Goal: Information Seeking & Learning: Learn about a topic

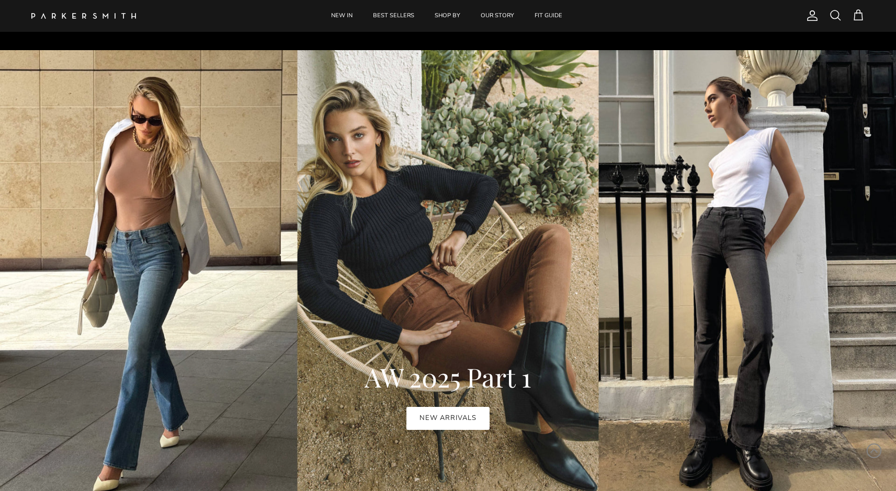
scroll to position [512, 0]
click at [465, 414] on link "NEW ARRIVALS" at bounding box center [447, 418] width 83 height 23
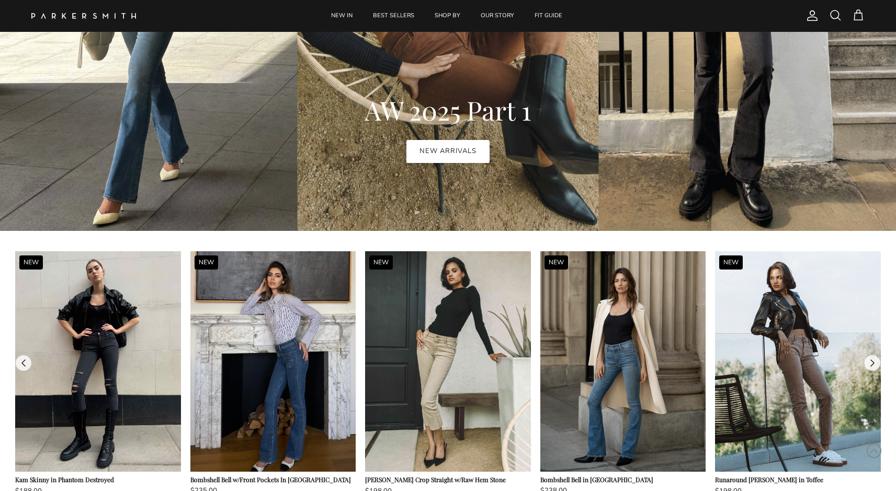
scroll to position [859, 0]
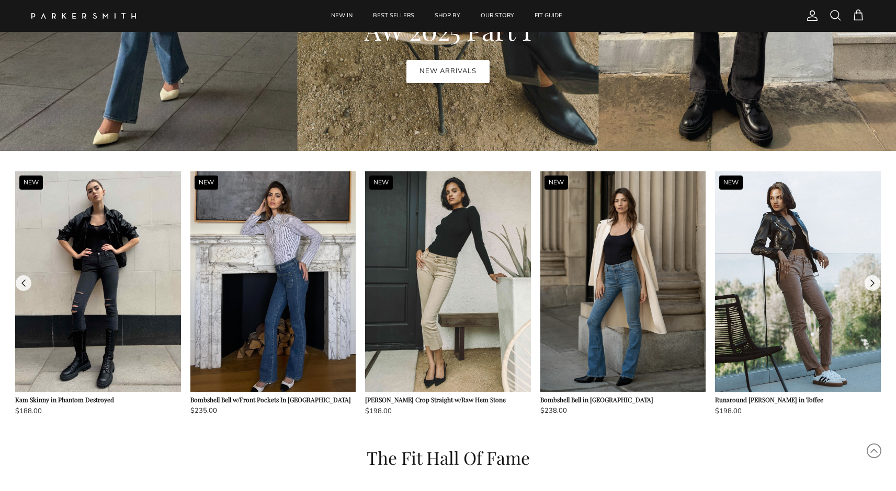
click at [27, 282] on button at bounding box center [24, 284] width 16 height 16
click at [874, 283] on button at bounding box center [872, 284] width 16 height 16
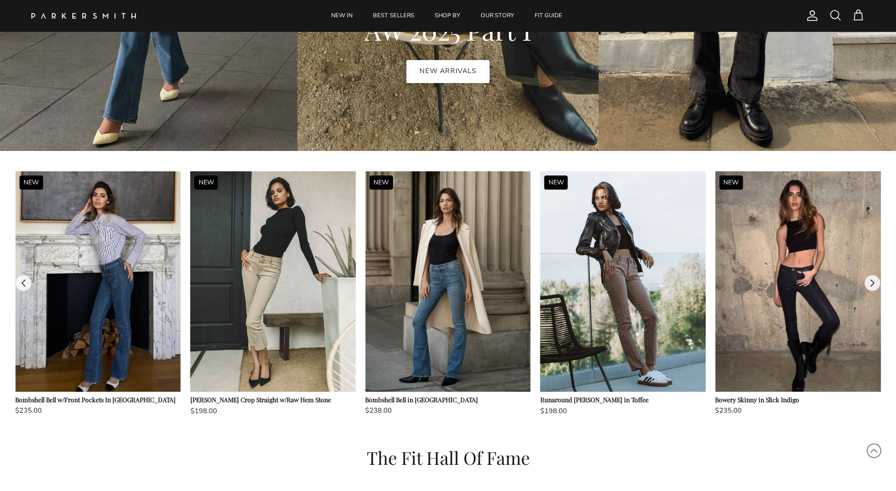
click at [874, 283] on button at bounding box center [872, 284] width 16 height 16
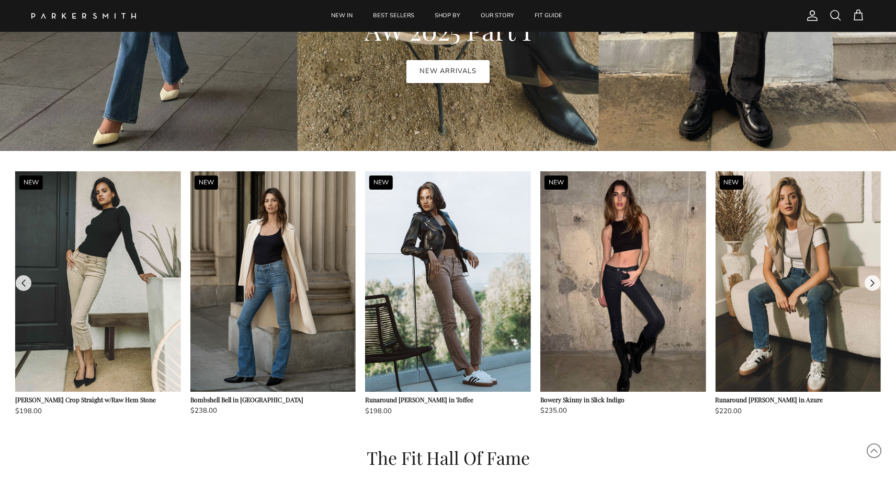
click at [874, 283] on button at bounding box center [872, 284] width 16 height 16
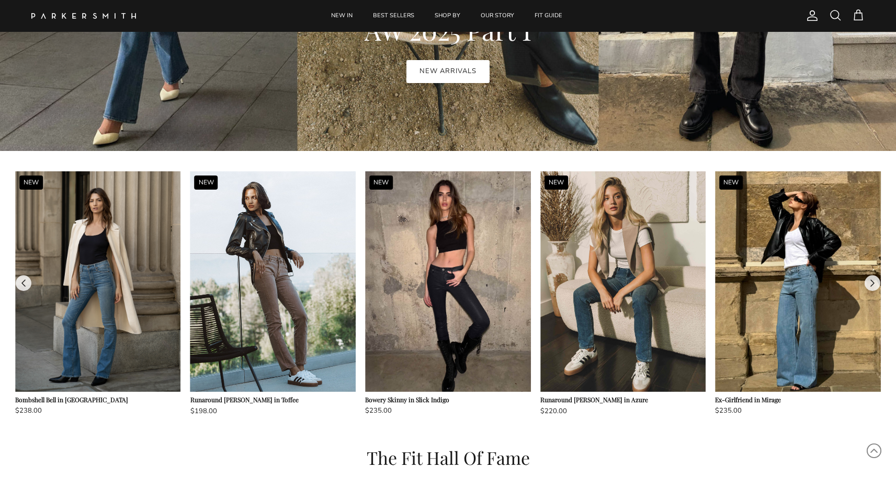
click at [874, 283] on button at bounding box center [872, 284] width 16 height 16
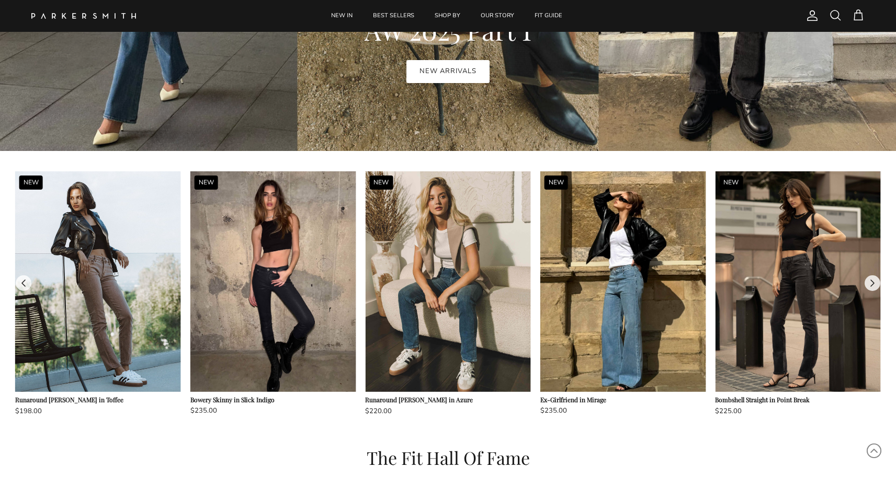
click at [874, 283] on button at bounding box center [872, 284] width 16 height 16
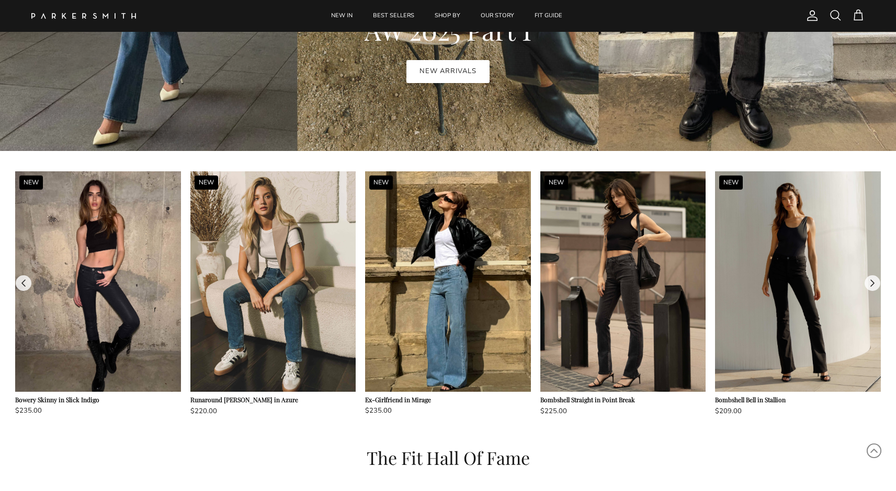
click at [874, 283] on button at bounding box center [872, 284] width 16 height 16
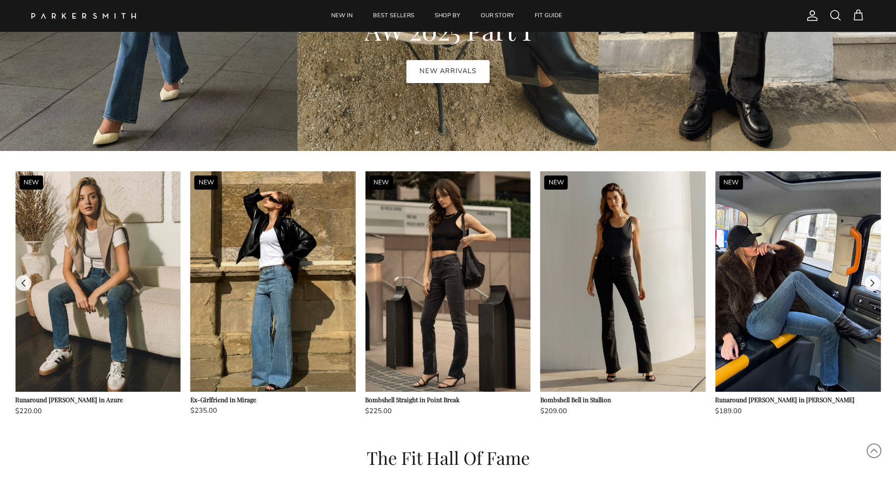
click at [874, 283] on button at bounding box center [872, 284] width 16 height 16
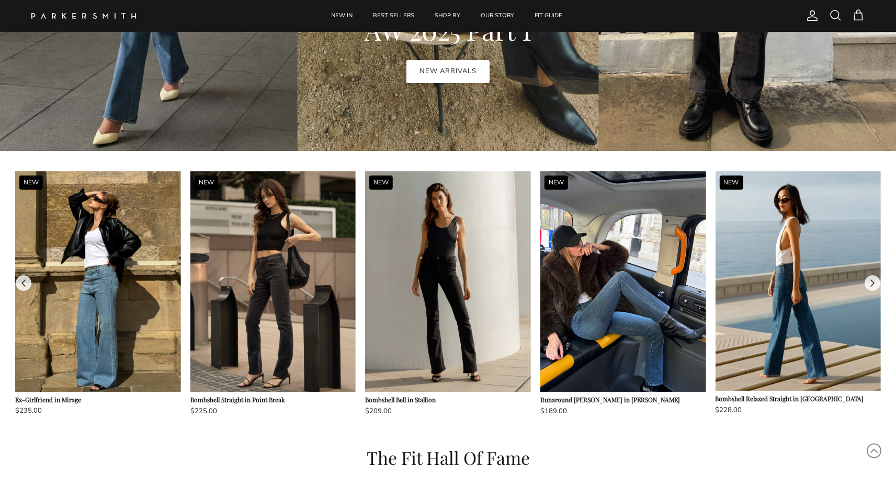
click at [874, 283] on button at bounding box center [872, 284] width 16 height 16
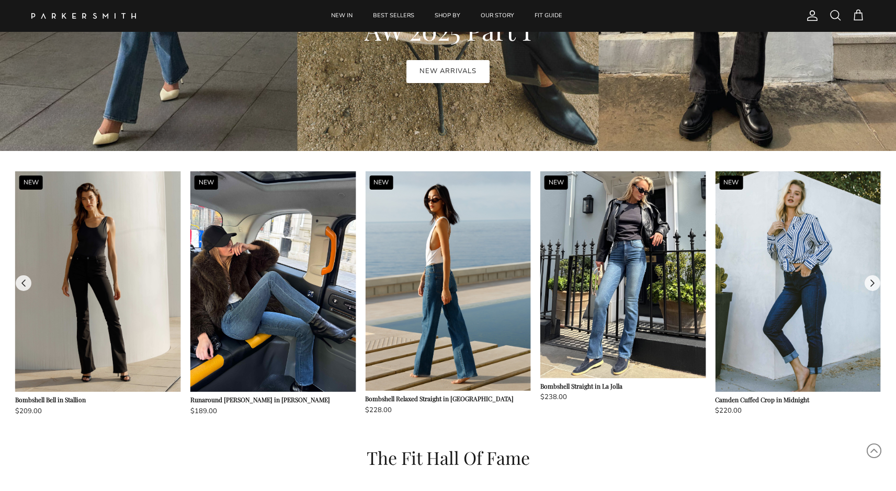
click at [874, 283] on button at bounding box center [872, 284] width 16 height 16
click at [28, 279] on button at bounding box center [24, 284] width 16 height 16
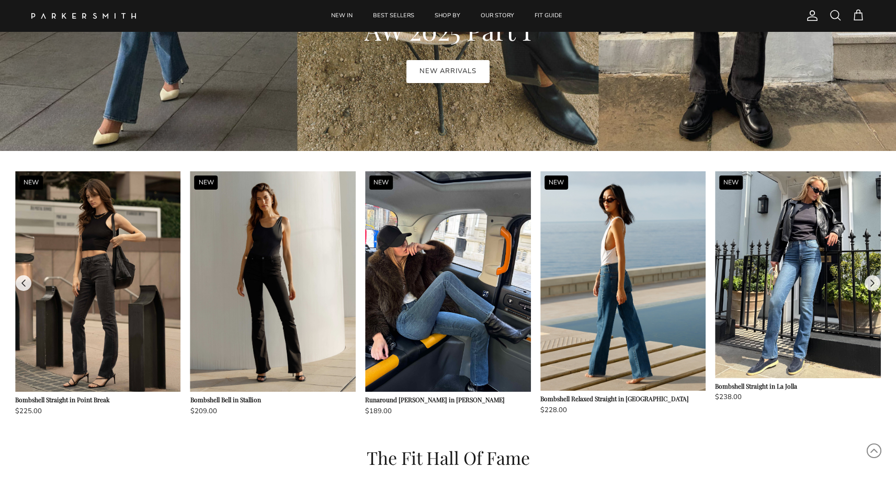
click at [28, 279] on button at bounding box center [24, 284] width 16 height 16
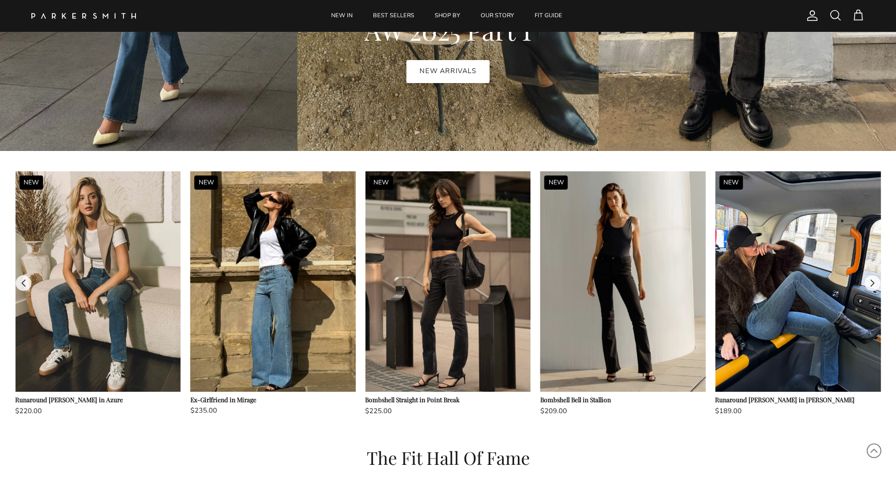
click at [28, 279] on button at bounding box center [24, 284] width 16 height 16
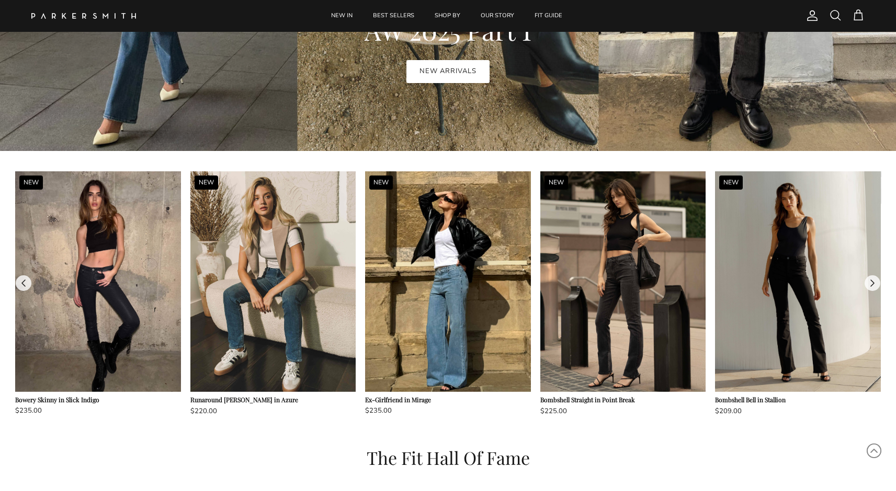
click at [28, 279] on button at bounding box center [24, 284] width 16 height 16
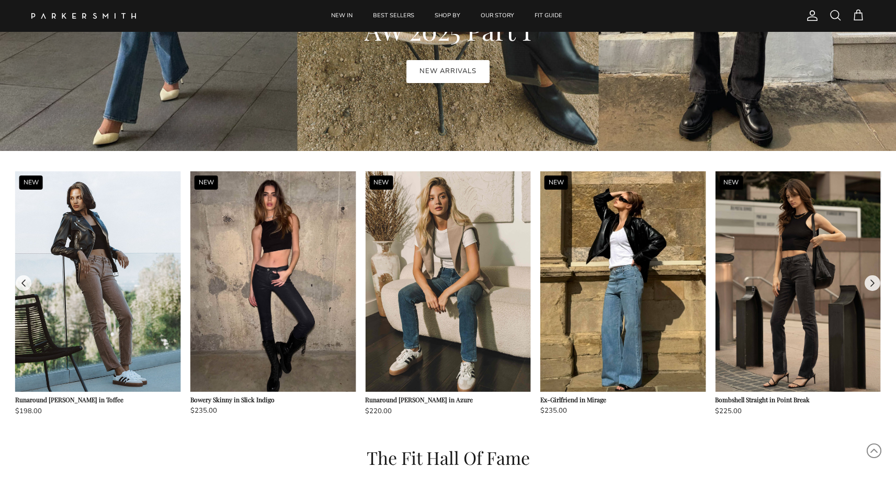
click at [28, 279] on button at bounding box center [24, 284] width 16 height 16
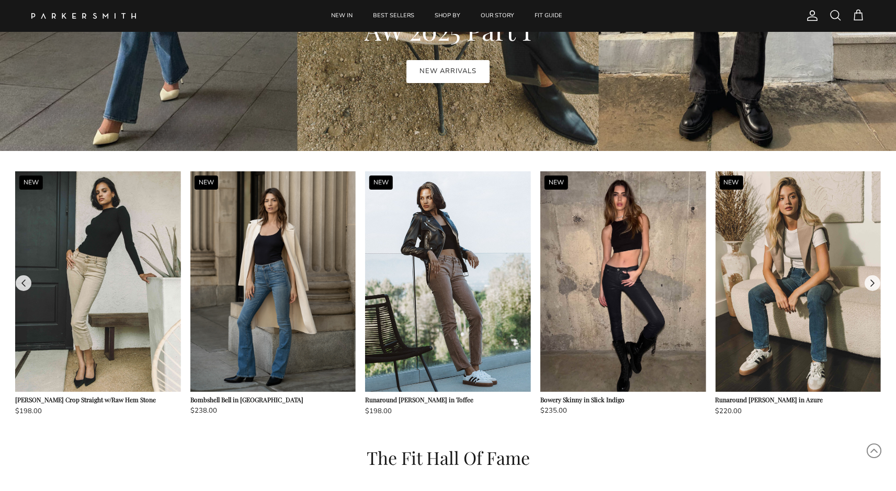
click at [29, 278] on button at bounding box center [24, 284] width 16 height 16
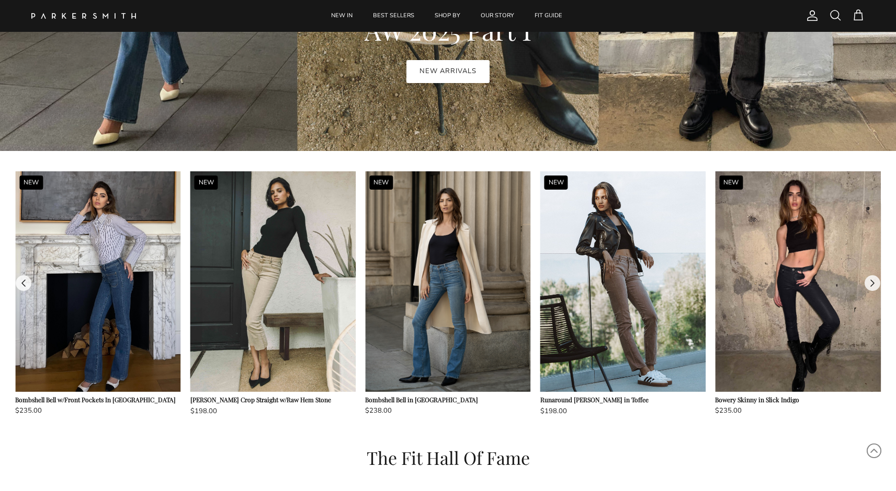
click at [29, 278] on button at bounding box center [24, 284] width 16 height 16
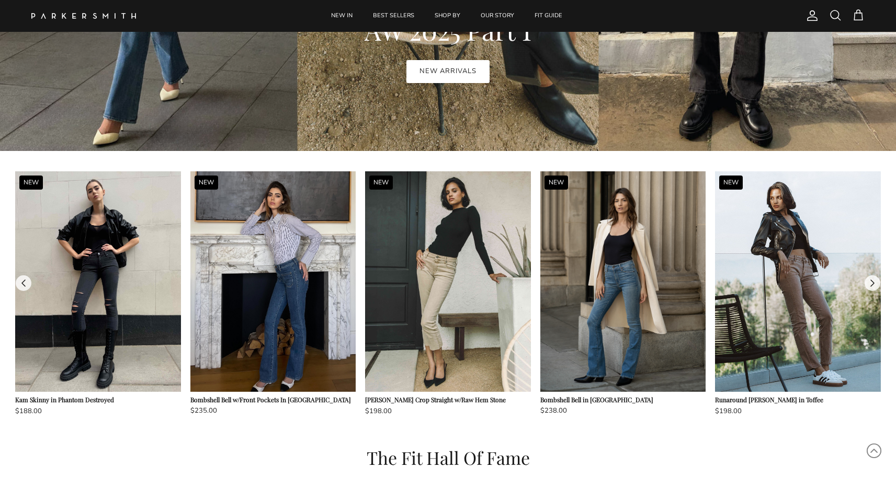
click at [29, 278] on button at bounding box center [24, 284] width 16 height 16
click at [873, 284] on button at bounding box center [872, 284] width 16 height 16
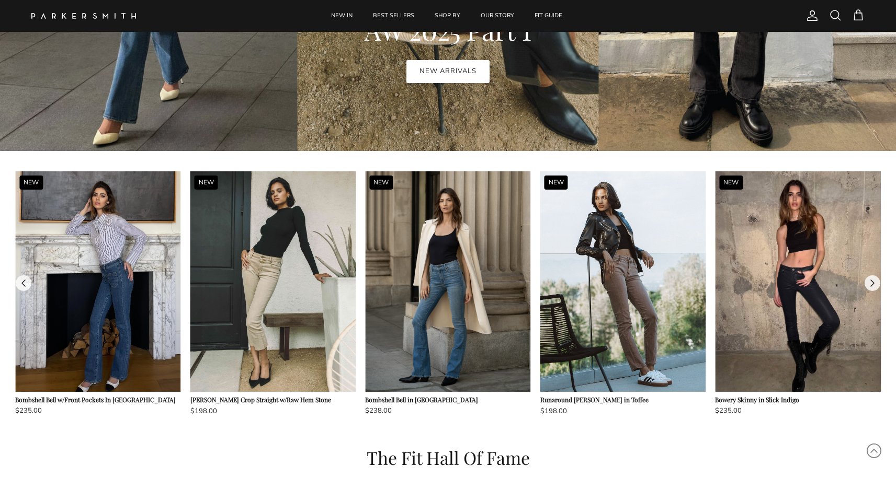
click at [873, 284] on button at bounding box center [872, 284] width 16 height 16
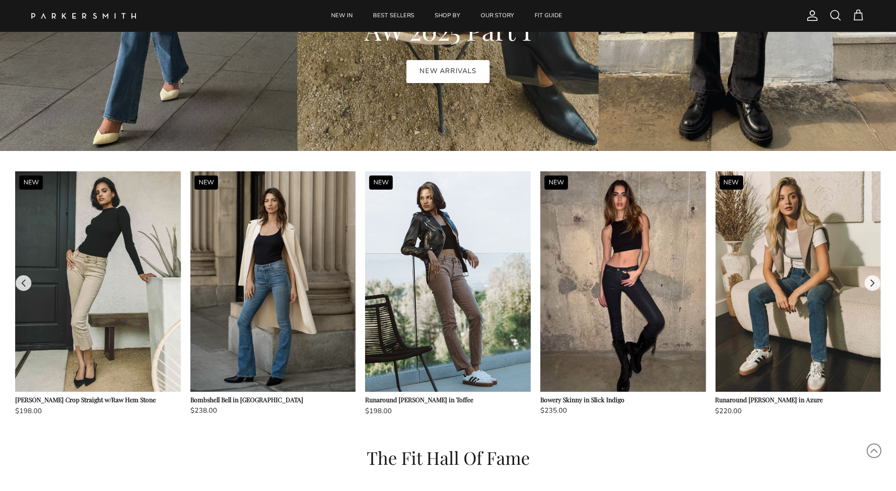
click at [873, 284] on button at bounding box center [872, 284] width 16 height 16
click at [873, 283] on button at bounding box center [872, 284] width 16 height 16
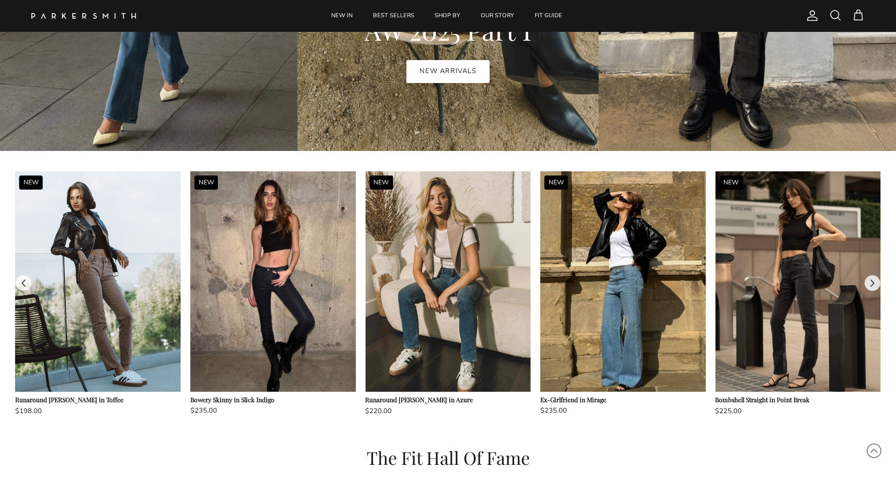
click at [873, 283] on button at bounding box center [872, 284] width 16 height 16
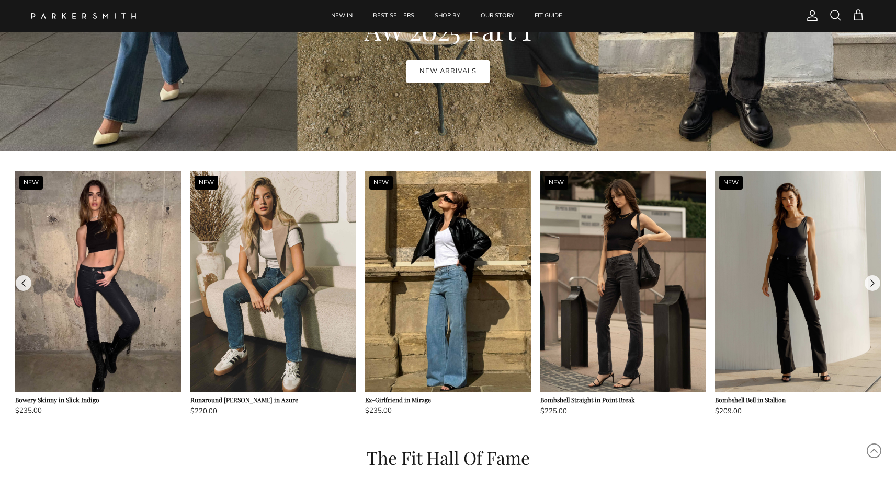
click at [873, 283] on button at bounding box center [872, 284] width 16 height 16
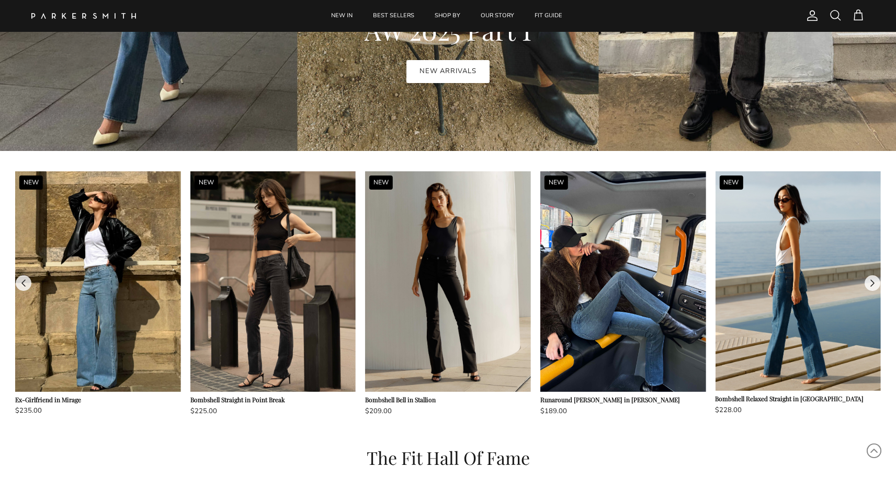
click at [873, 283] on button at bounding box center [872, 284] width 16 height 16
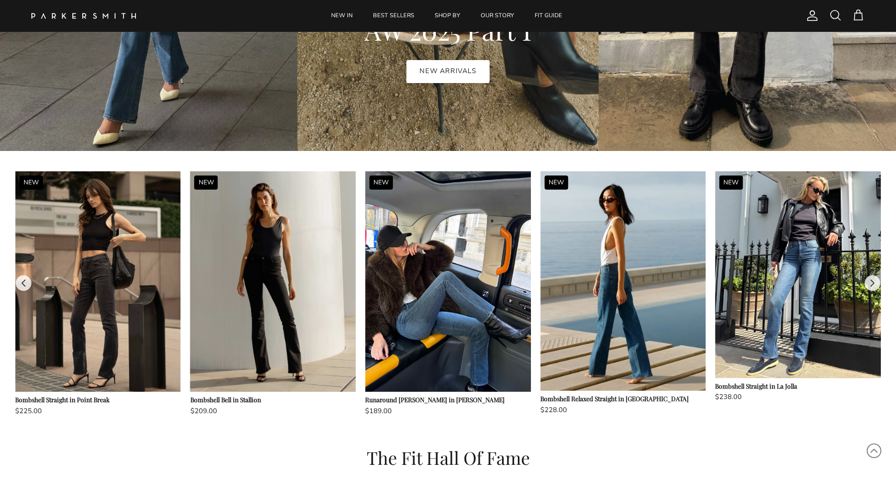
click at [873, 282] on button at bounding box center [872, 284] width 16 height 16
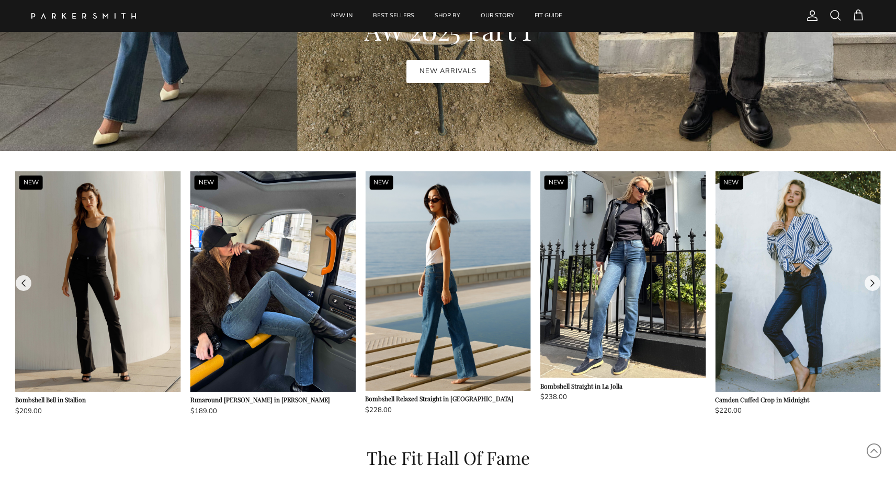
click at [873, 282] on button at bounding box center [872, 284] width 16 height 16
click at [662, 249] on img at bounding box center [623, 274] width 166 height 207
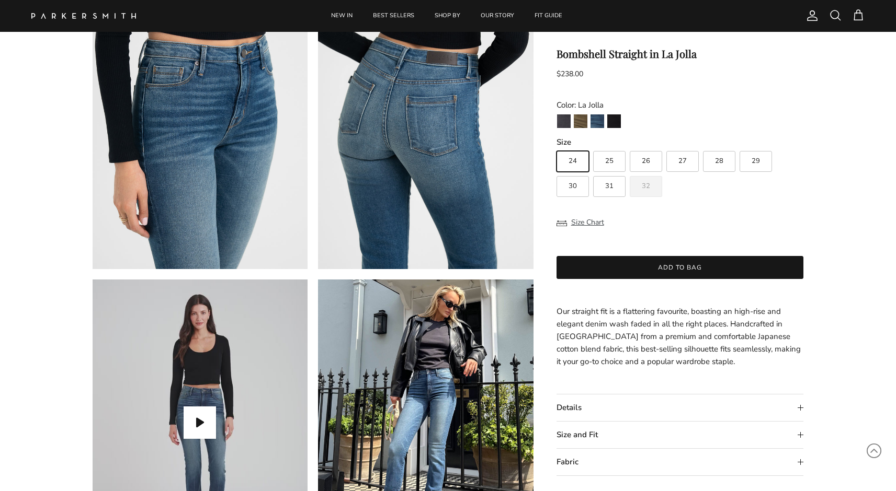
scroll to position [844, 0]
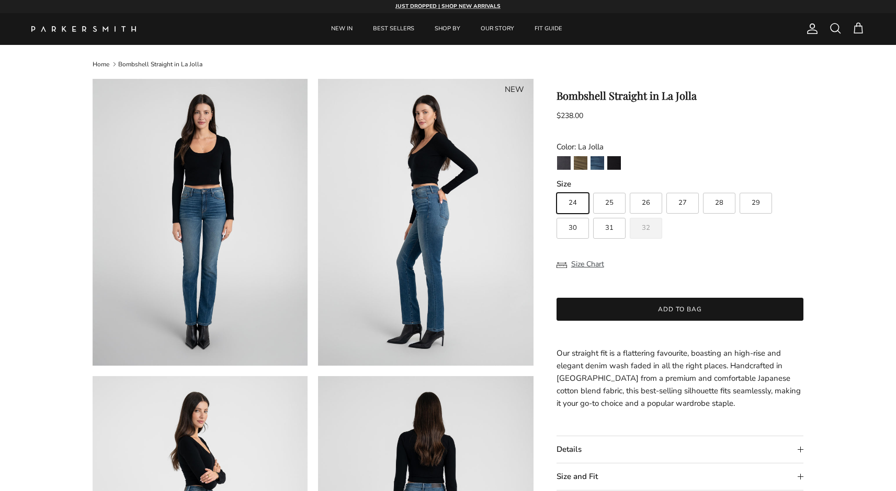
click at [96, 25] on div at bounding box center [83, 29] width 105 height 27
click at [105, 26] on img at bounding box center [83, 29] width 105 height 6
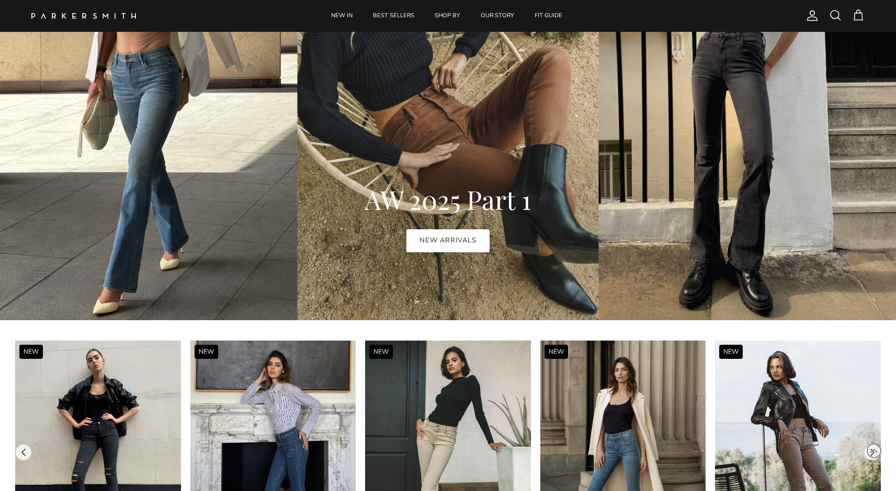
scroll to position [836, 0]
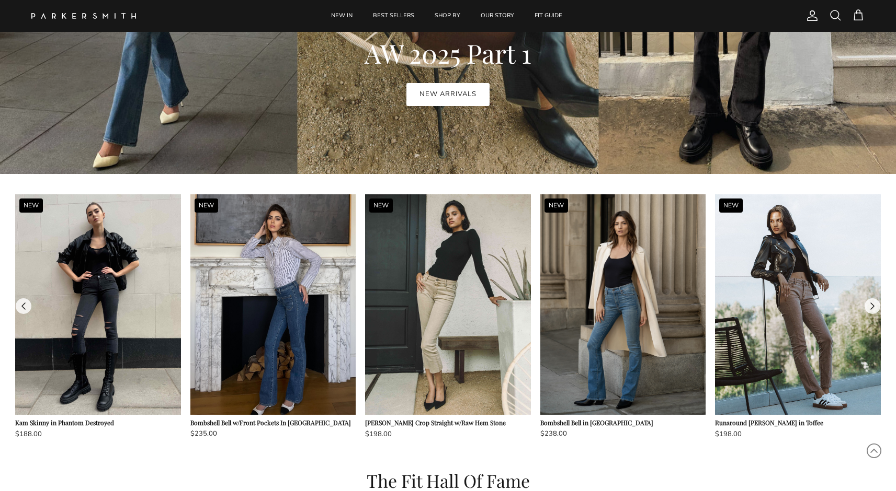
click at [870, 305] on button at bounding box center [872, 307] width 16 height 16
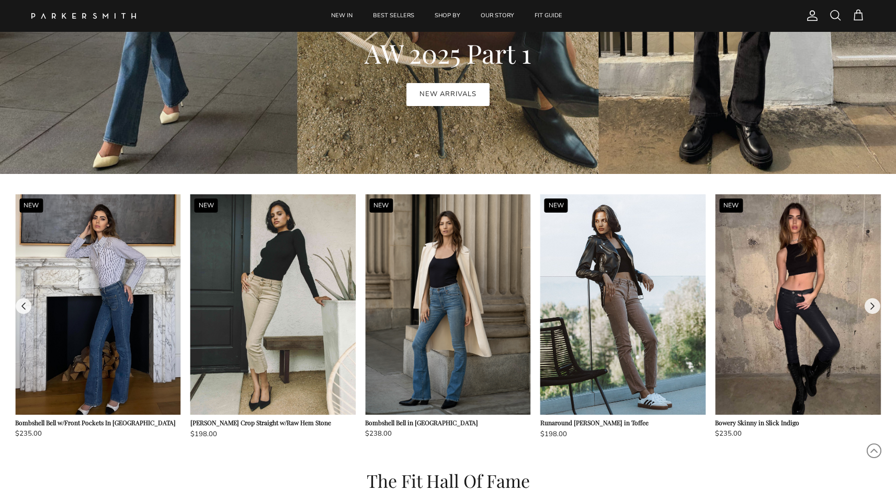
click at [870, 305] on button at bounding box center [872, 307] width 16 height 16
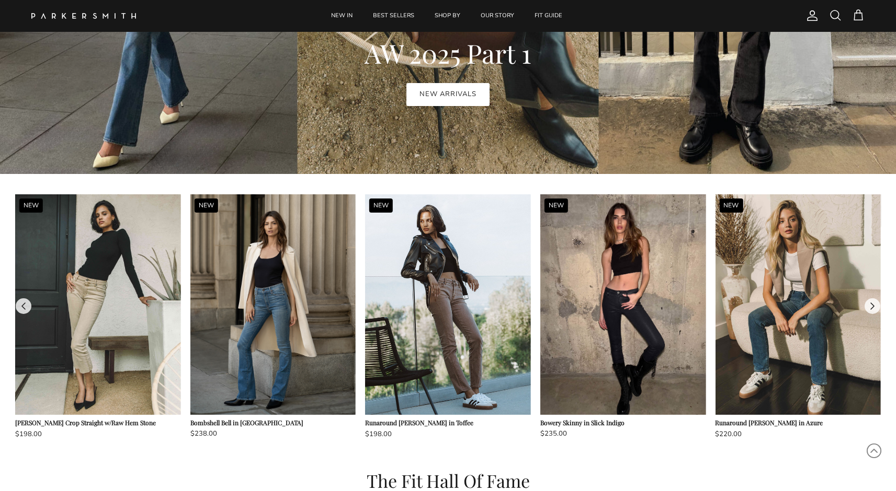
click at [870, 305] on button at bounding box center [872, 307] width 16 height 16
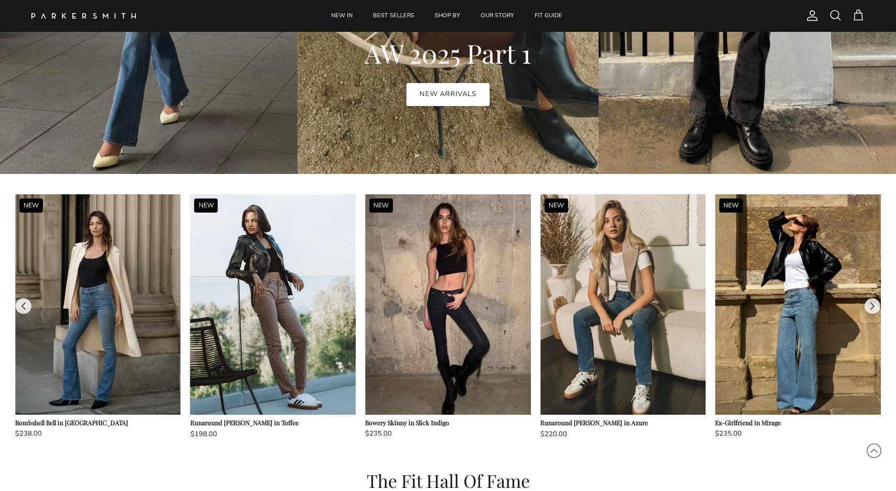
click at [870, 305] on button at bounding box center [872, 307] width 16 height 16
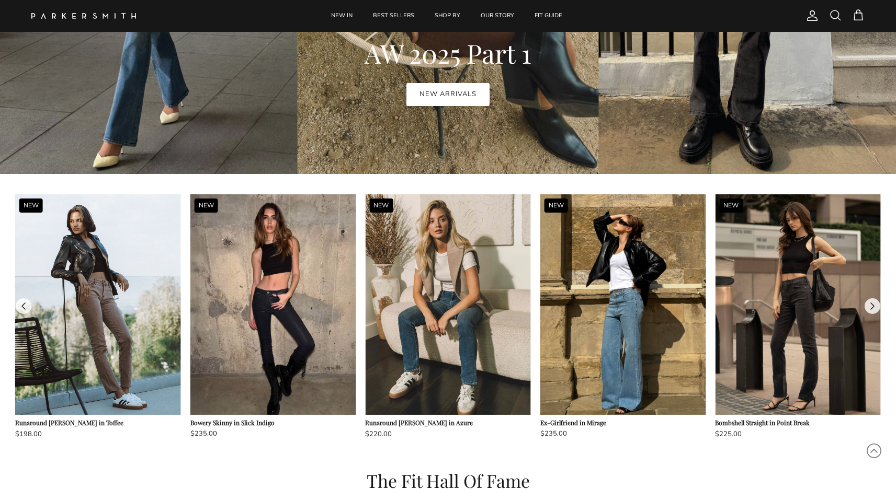
click at [870, 305] on button at bounding box center [872, 307] width 16 height 16
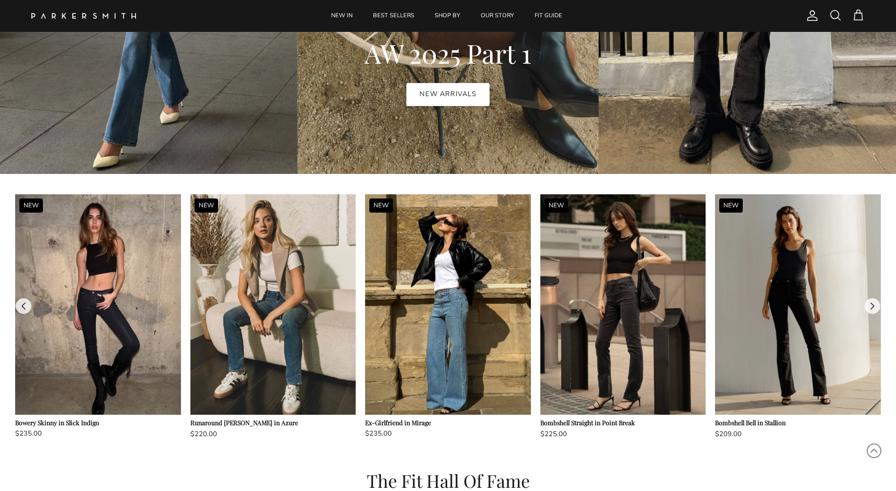
click at [870, 305] on button at bounding box center [872, 307] width 16 height 16
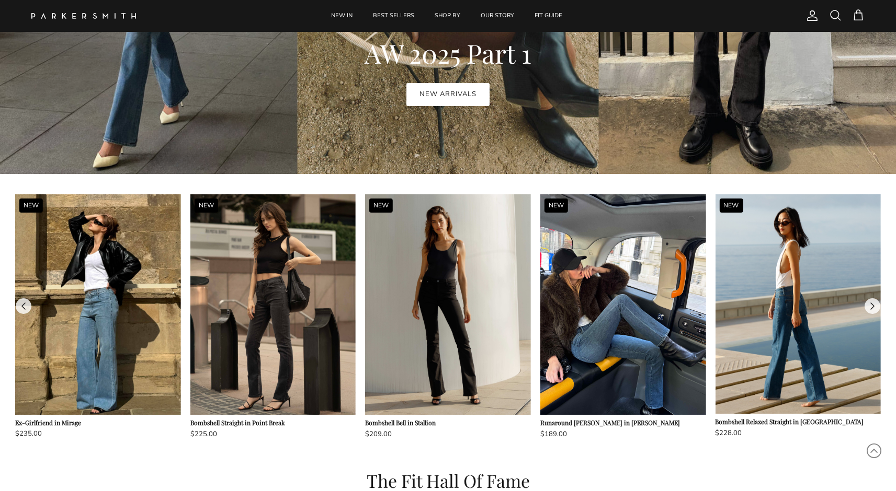
click at [868, 307] on button at bounding box center [872, 307] width 16 height 16
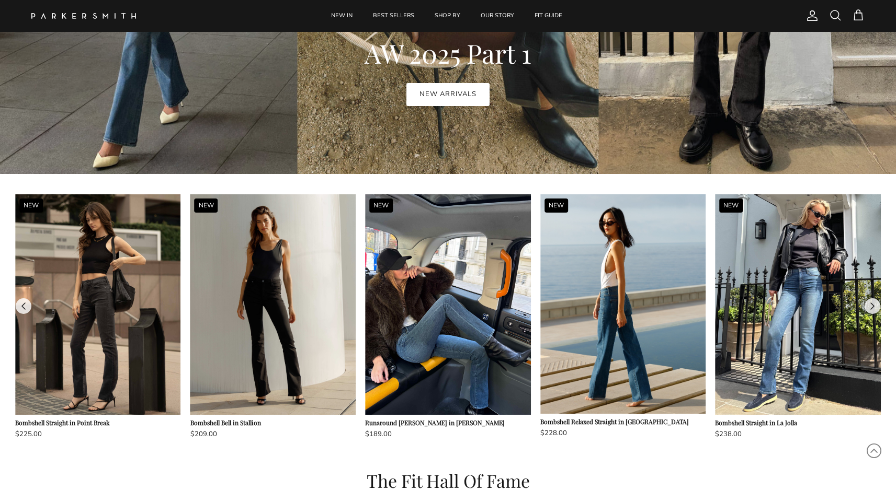
click at [868, 307] on button at bounding box center [872, 307] width 16 height 16
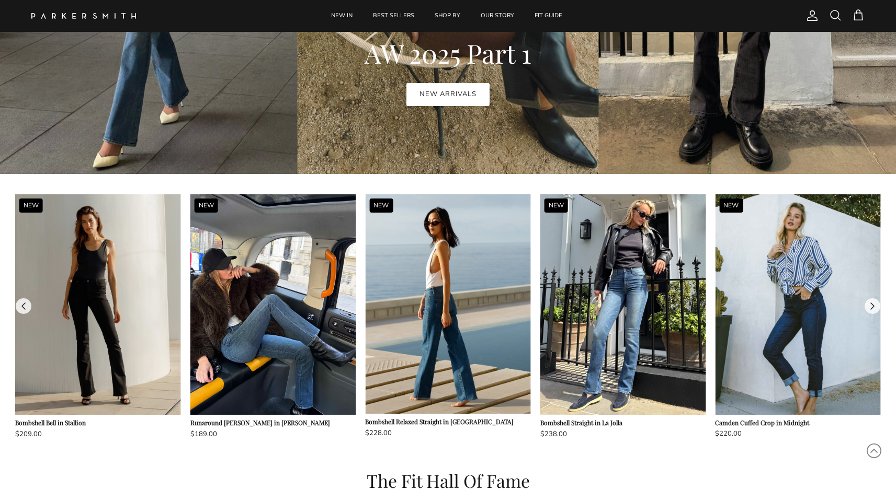
click at [868, 307] on button at bounding box center [872, 307] width 16 height 16
click at [29, 299] on img at bounding box center [98, 304] width 166 height 221
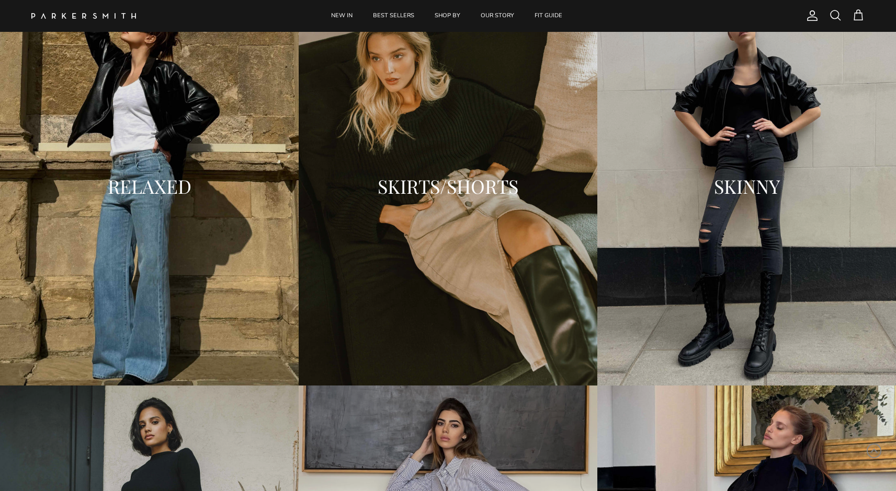
scroll to position [1279, 0]
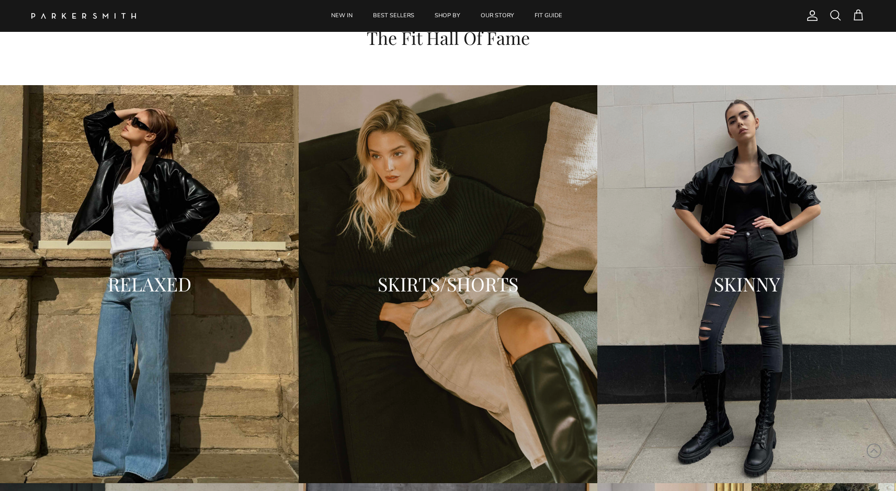
click at [171, 257] on div "RELAXED" at bounding box center [149, 284] width 299 height 398
click at [408, 195] on div "SKIRTS/SHORTS" at bounding box center [448, 284] width 299 height 398
click at [445, 247] on div "SKIRTS/SHORTS" at bounding box center [448, 284] width 299 height 398
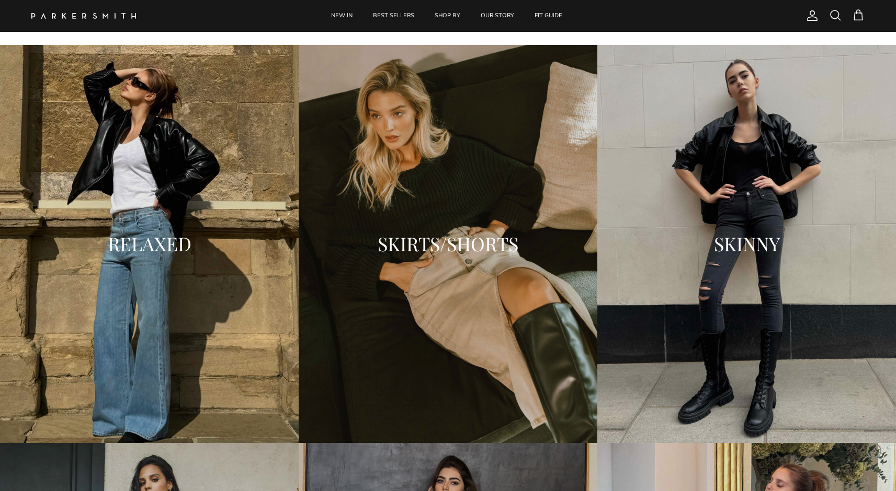
click at [716, 245] on h2 "SKINNY" at bounding box center [747, 244] width 278 height 21
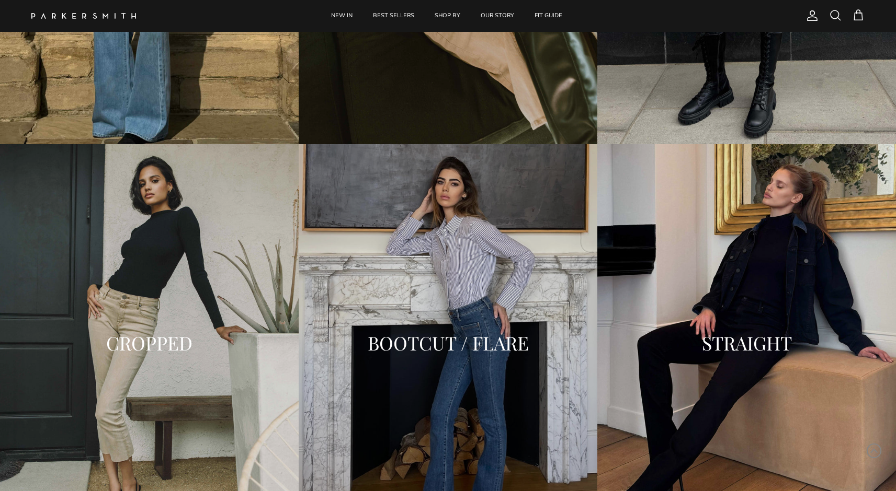
scroll to position [1618, 0]
click at [182, 242] on div "CROPPED" at bounding box center [149, 344] width 299 height 398
click at [398, 279] on div "BOOTCUT / FLARE" at bounding box center [448, 344] width 299 height 398
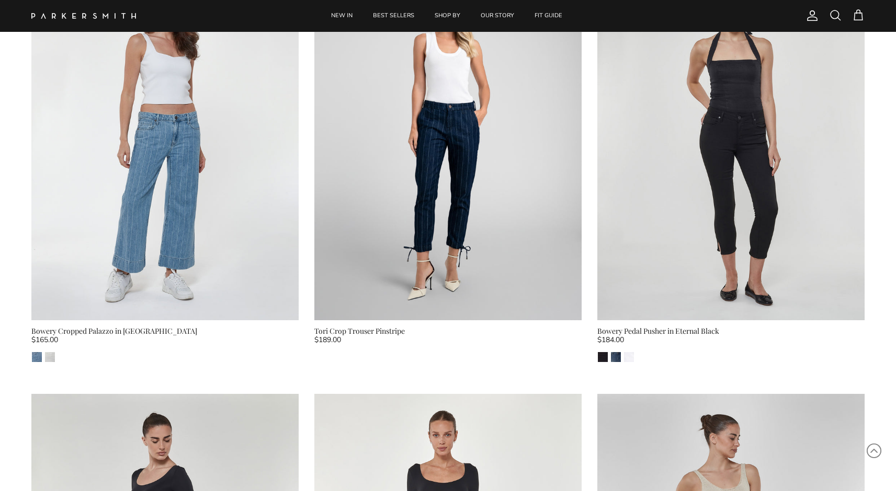
scroll to position [460, 0]
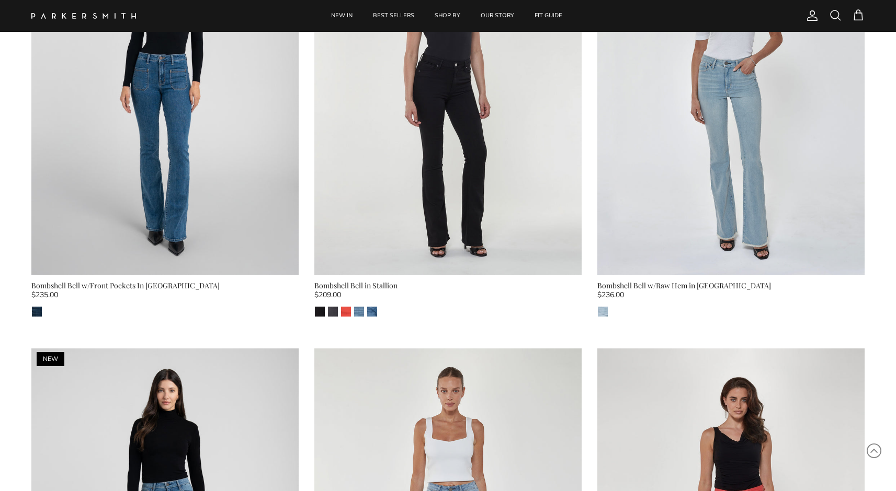
scroll to position [254, 0]
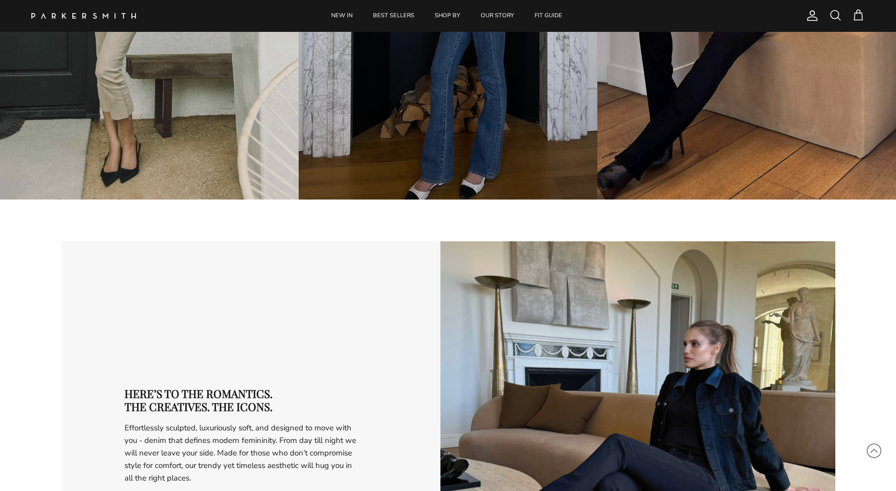
scroll to position [1736, 0]
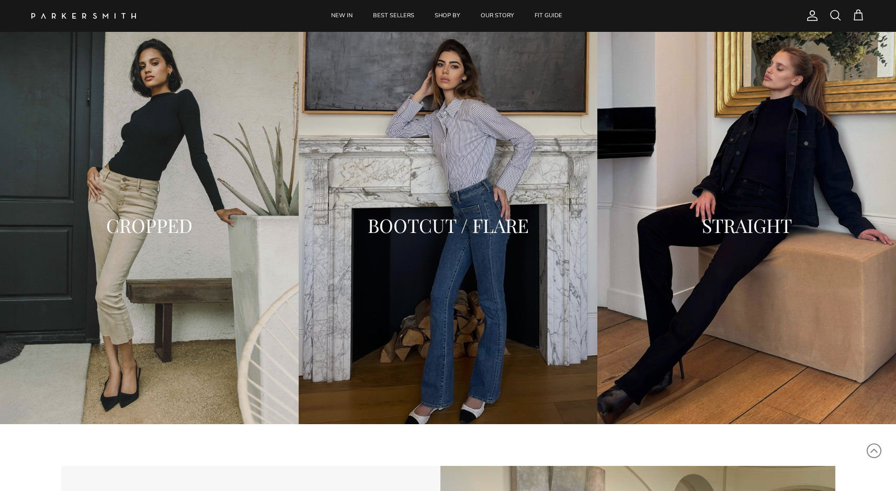
click at [721, 215] on h2 "STRAIGHT" at bounding box center [747, 225] width 278 height 21
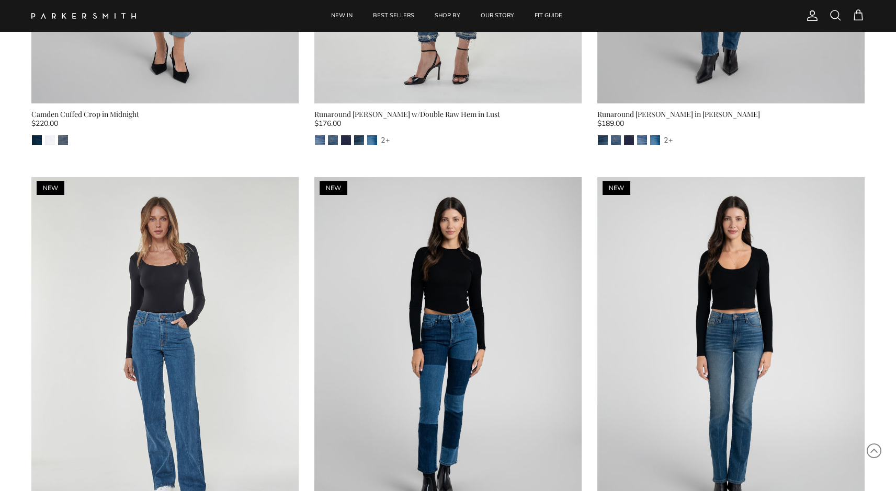
scroll to position [1660, 0]
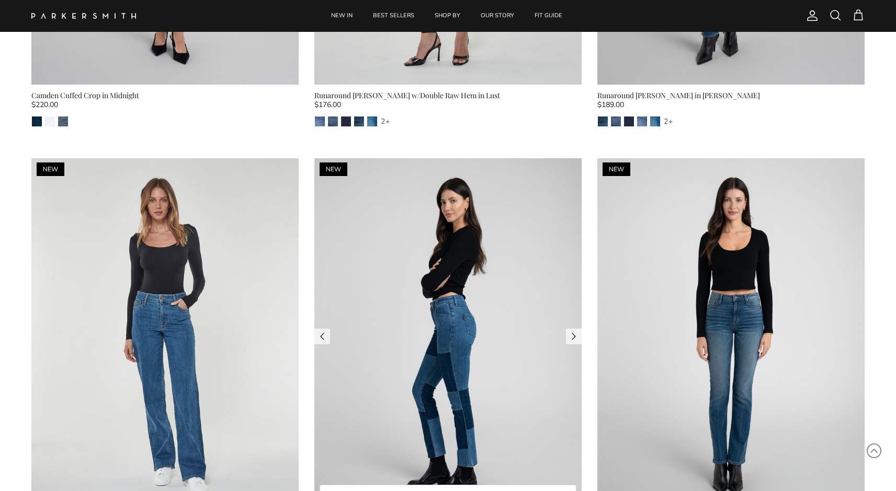
click at [424, 227] on img at bounding box center [447, 336] width 267 height 357
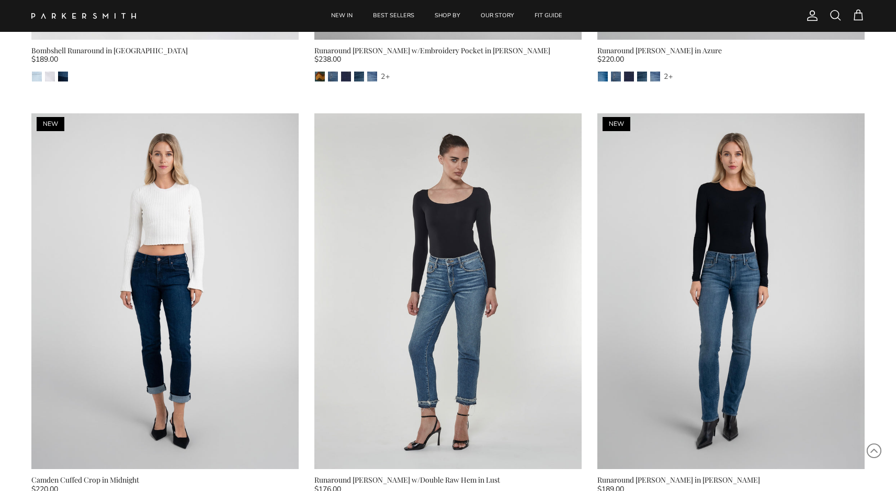
scroll to position [977, 0]
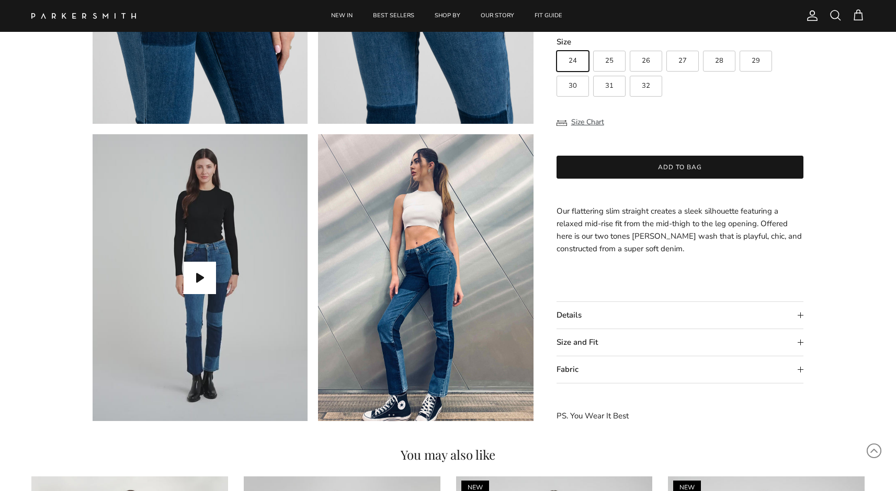
scroll to position [833, 0]
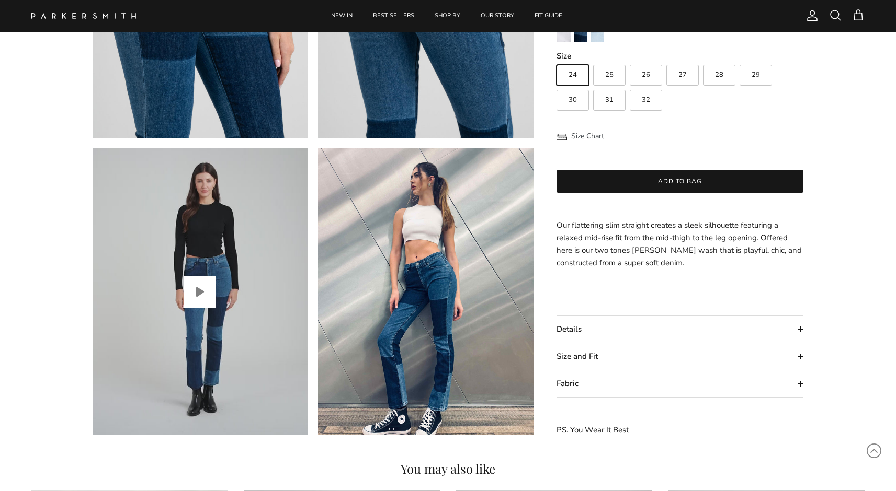
click at [194, 304] on button "Play video" at bounding box center [200, 292] width 32 height 32
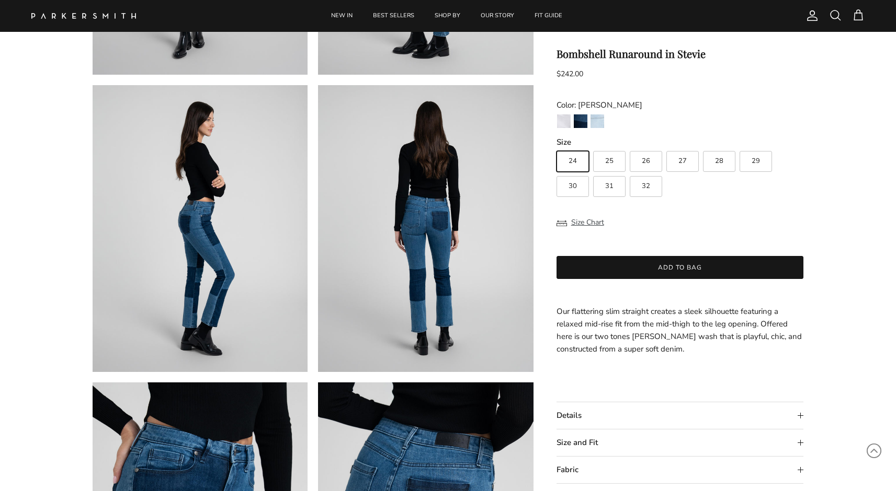
scroll to position [156, 0]
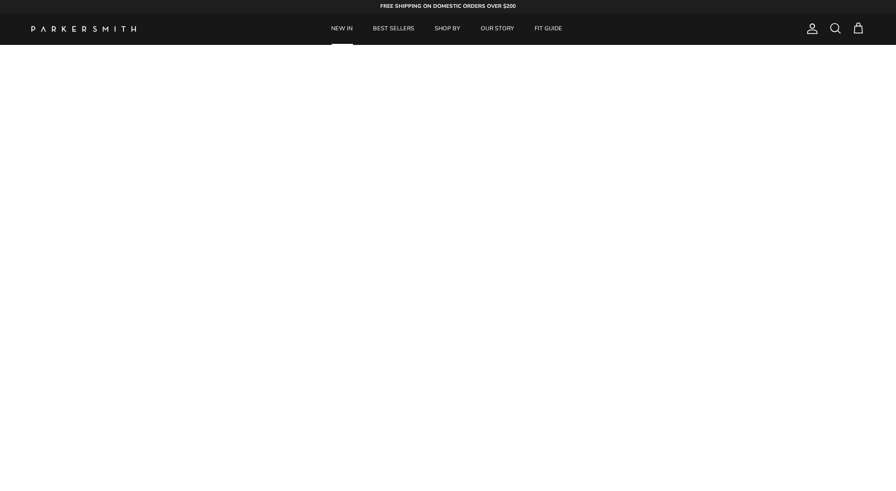
click at [351, 28] on link "NEW IN" at bounding box center [342, 29] width 40 height 32
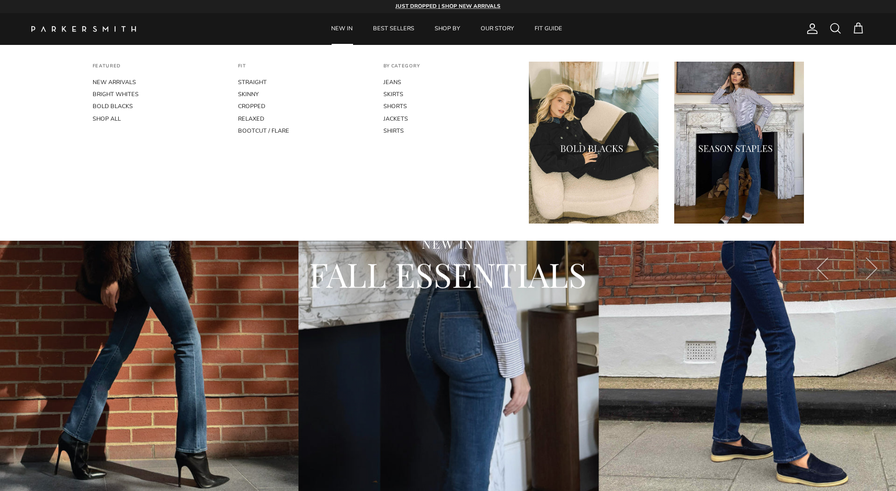
click at [589, 128] on img "Primary" at bounding box center [594, 143] width 130 height 162
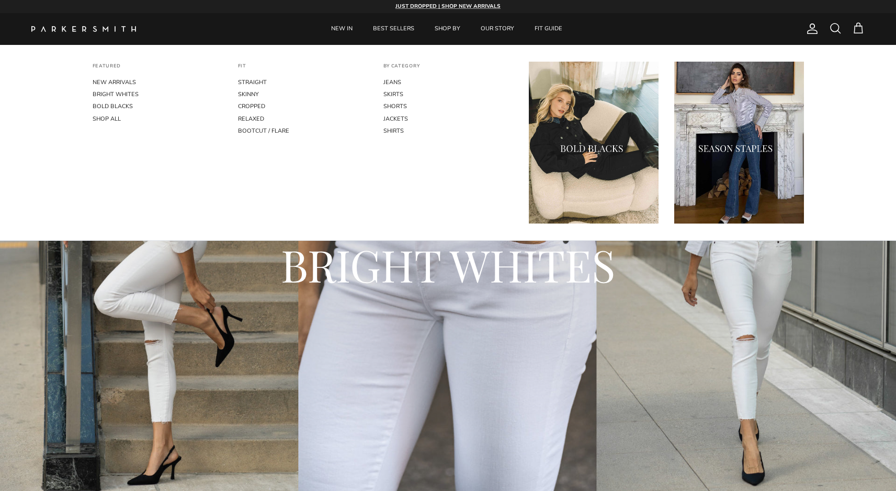
click at [724, 114] on img "Primary" at bounding box center [739, 143] width 130 height 162
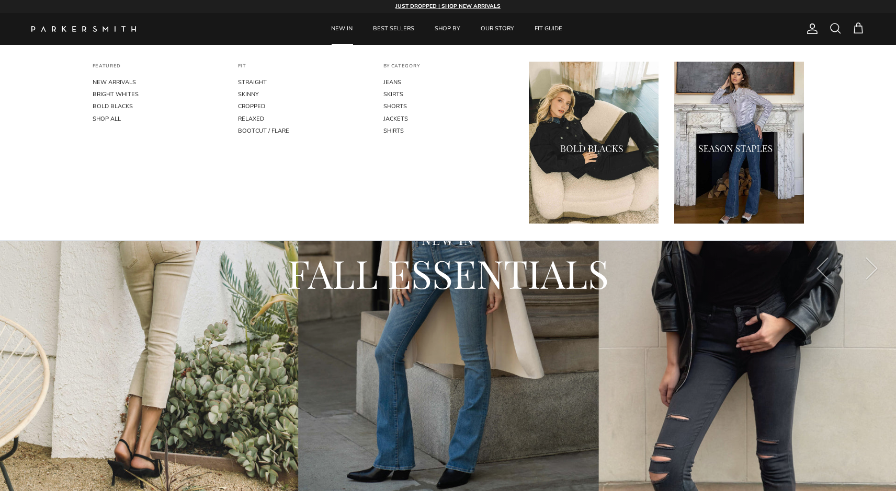
click at [702, 122] on img "Primary" at bounding box center [739, 143] width 130 height 162
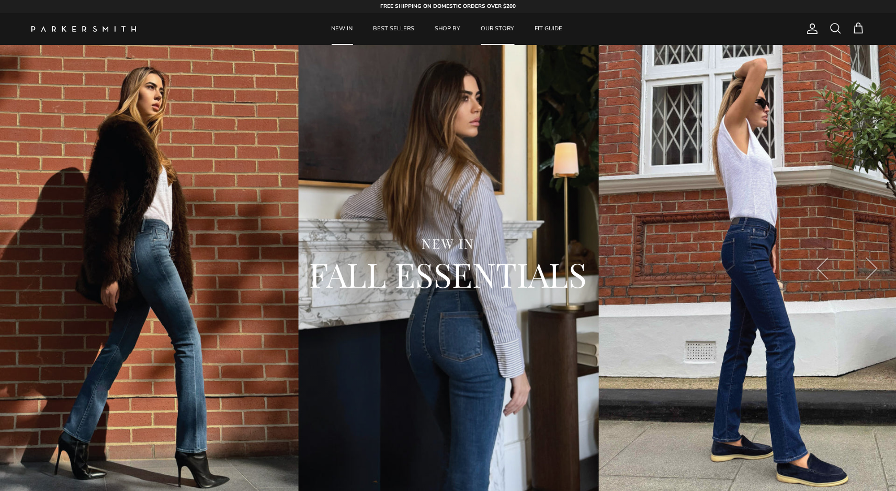
click at [492, 28] on link "OUR STORY" at bounding box center [497, 29] width 52 height 32
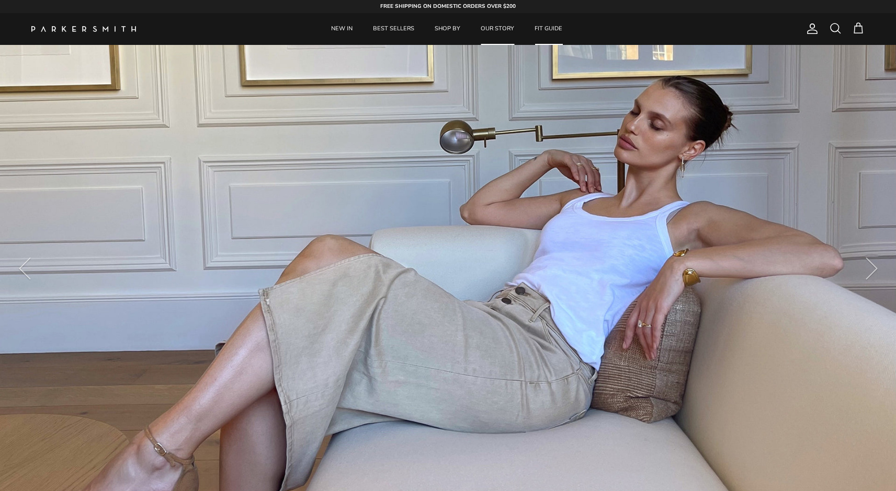
click at [543, 28] on link "FIT GUIDE" at bounding box center [548, 29] width 47 height 32
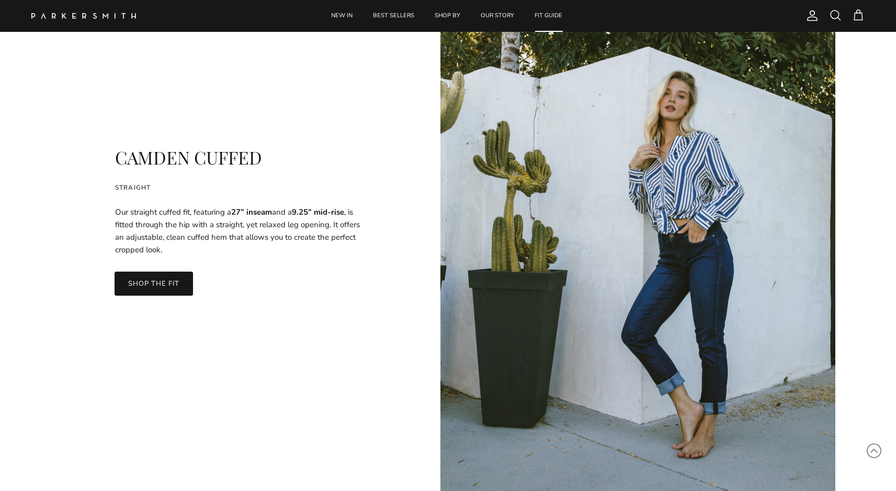
scroll to position [5921, 0]
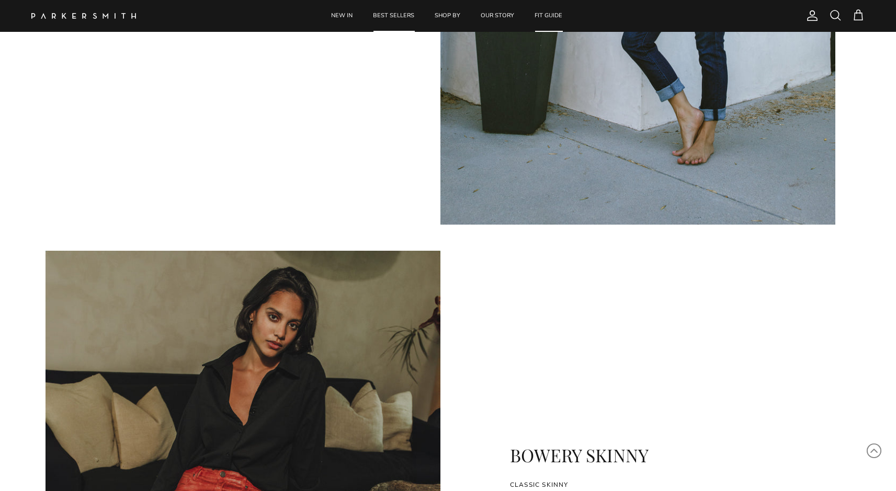
click at [393, 13] on link "BEST SELLERS" at bounding box center [393, 16] width 60 height 32
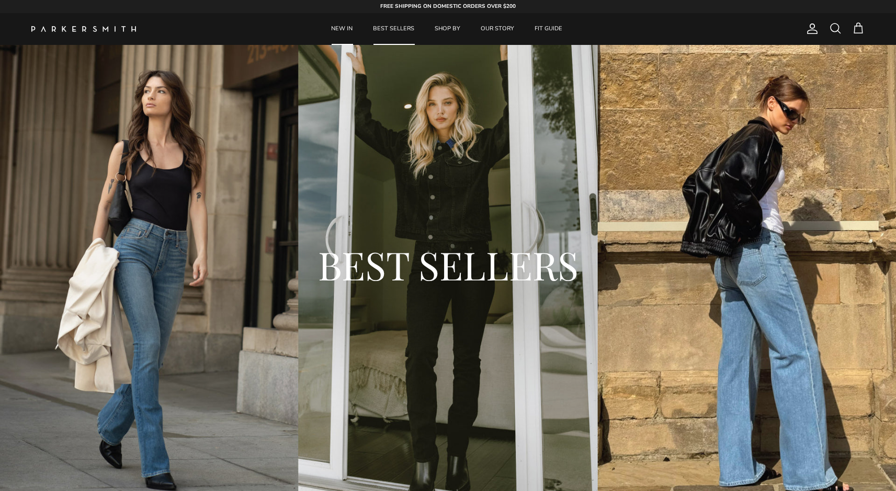
click at [347, 29] on link "NEW IN" at bounding box center [342, 29] width 40 height 32
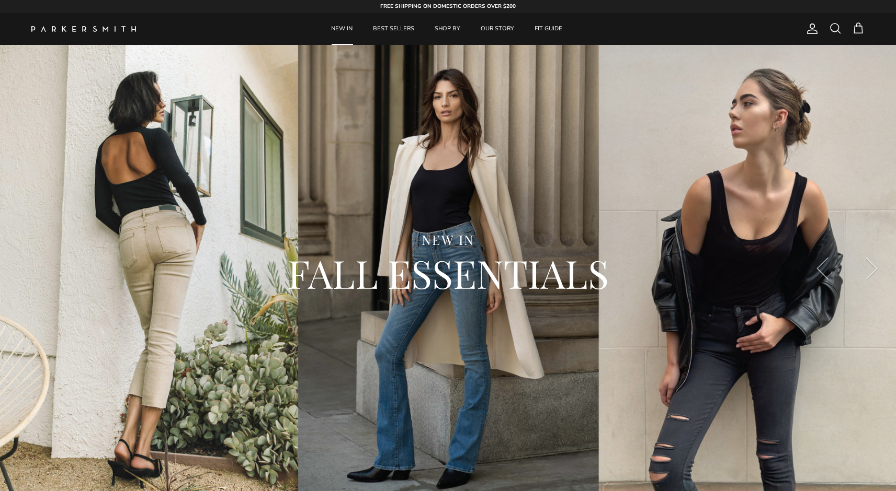
click at [347, 29] on link "NEW IN" at bounding box center [342, 29] width 40 height 32
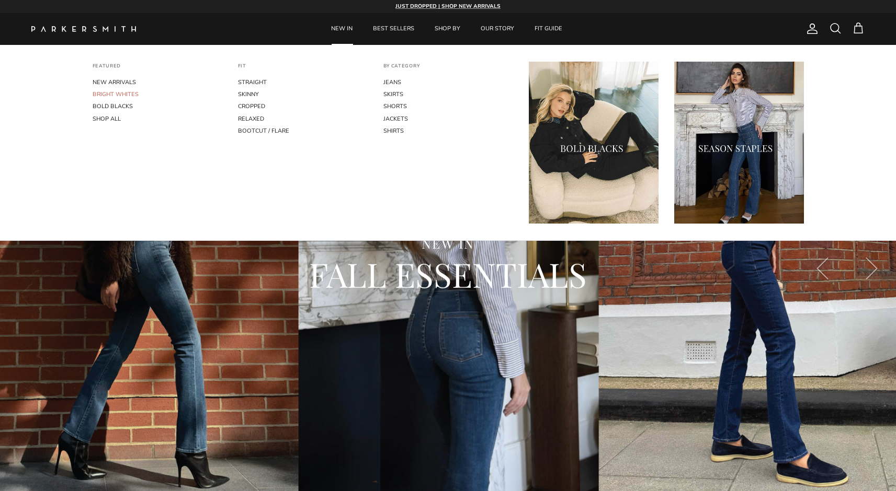
click at [108, 94] on link "BRIGHT WHITES" at bounding box center [158, 94] width 130 height 12
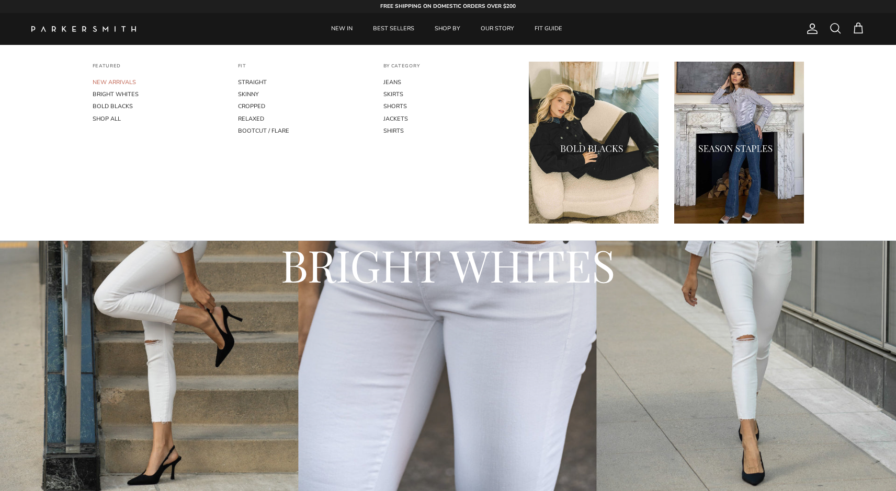
click at [123, 79] on link "NEW ARRIVALS" at bounding box center [158, 82] width 130 height 12
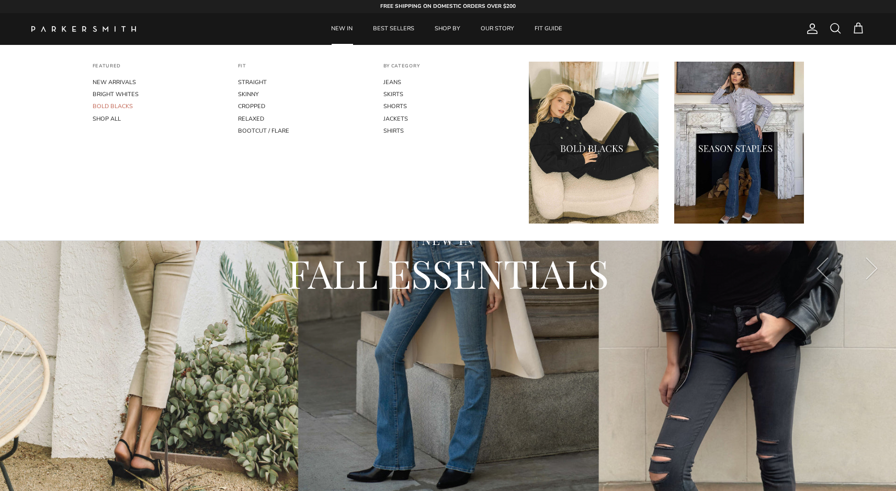
click at [117, 106] on link "BOLD BLACKS" at bounding box center [158, 106] width 130 height 12
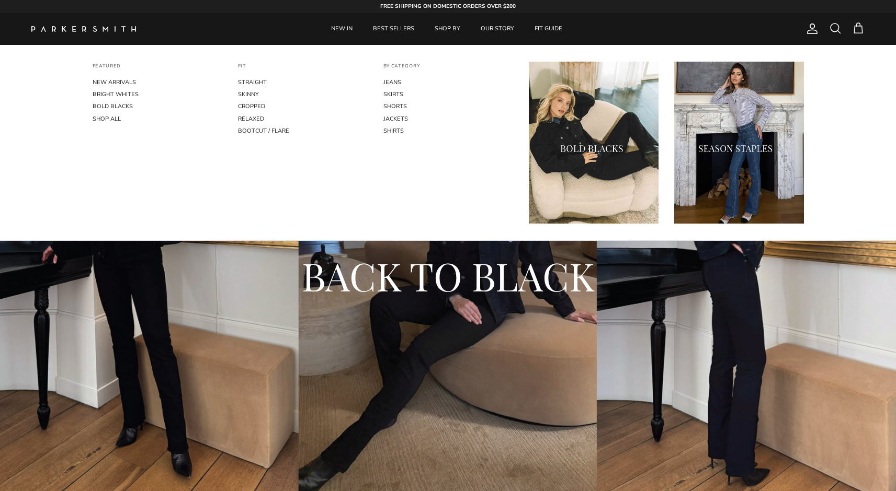
click at [714, 148] on img "Primary" at bounding box center [739, 143] width 130 height 162
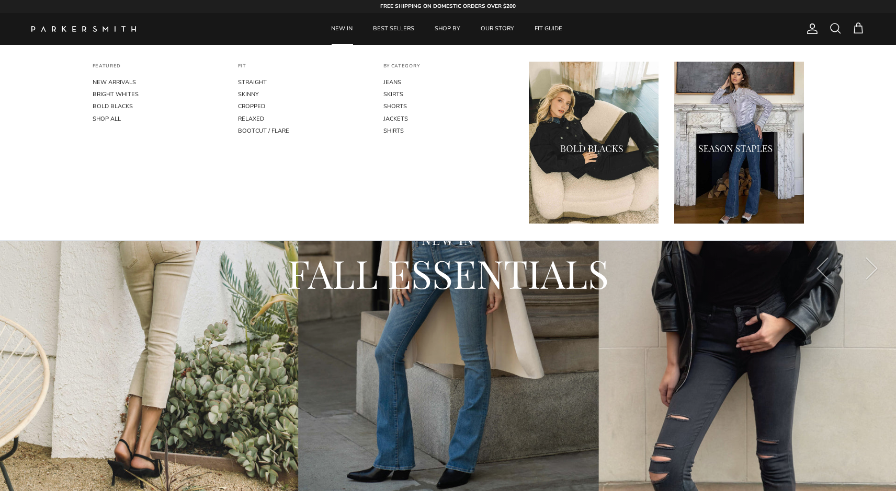
click at [595, 100] on img "Primary" at bounding box center [594, 143] width 130 height 162
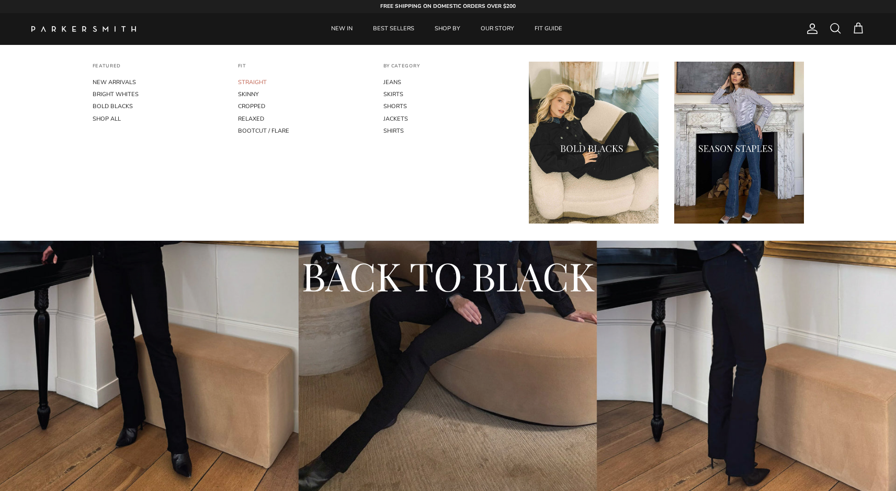
click at [250, 78] on link "STRAIGHT" at bounding box center [303, 82] width 130 height 12
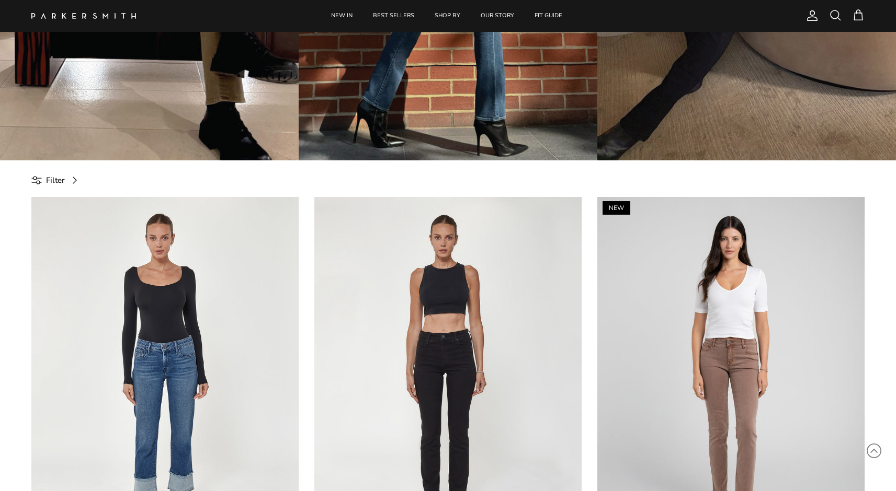
scroll to position [294, 0]
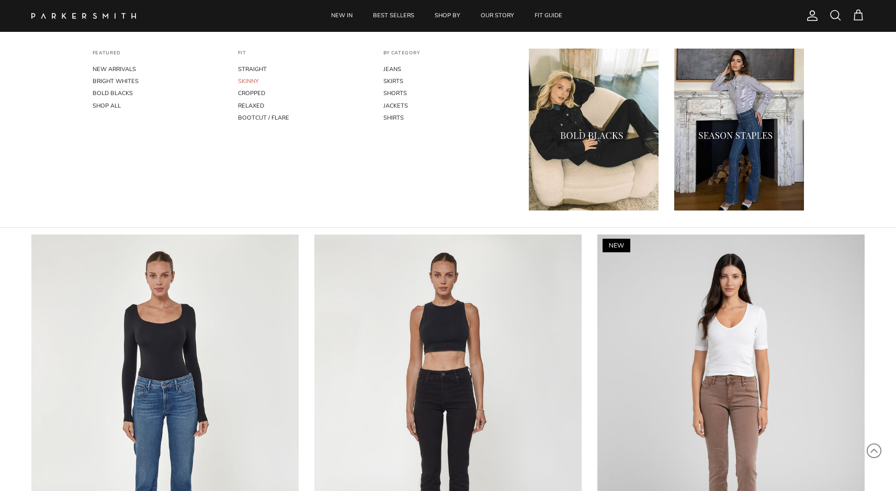
click at [251, 78] on link "SKINNY" at bounding box center [303, 81] width 130 height 12
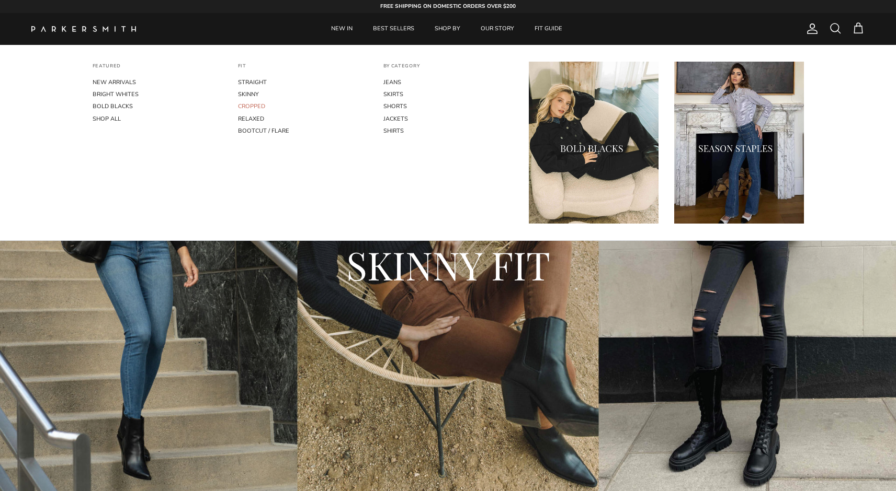
click at [249, 105] on link "CROPPED" at bounding box center [303, 106] width 130 height 12
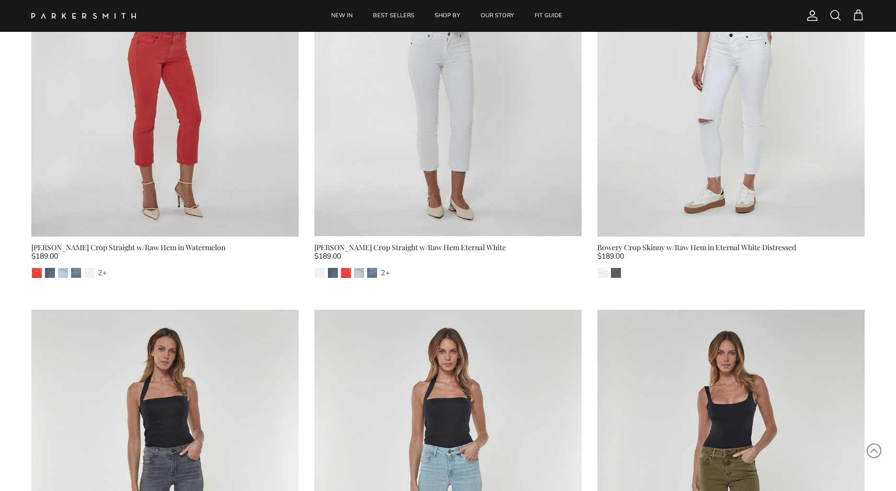
scroll to position [3233, 0]
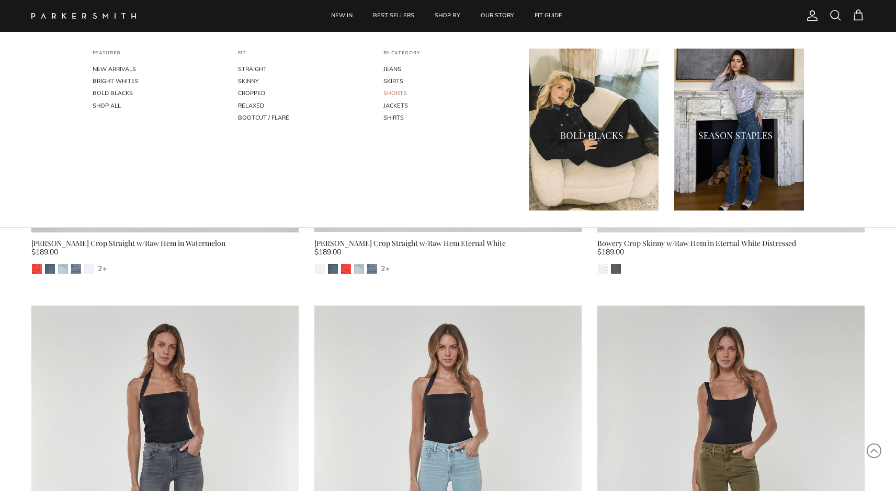
click at [399, 89] on link "SHORTS" at bounding box center [448, 93] width 130 height 12
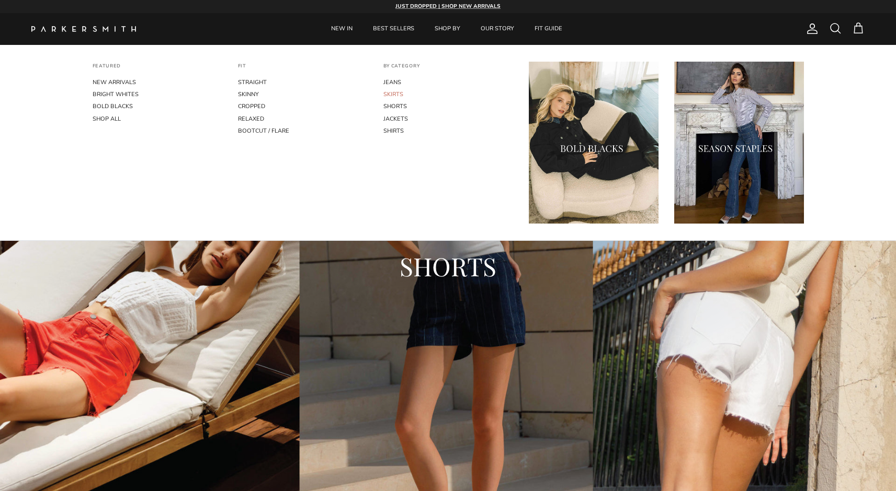
click at [392, 94] on link "SKIRTS" at bounding box center [448, 94] width 130 height 12
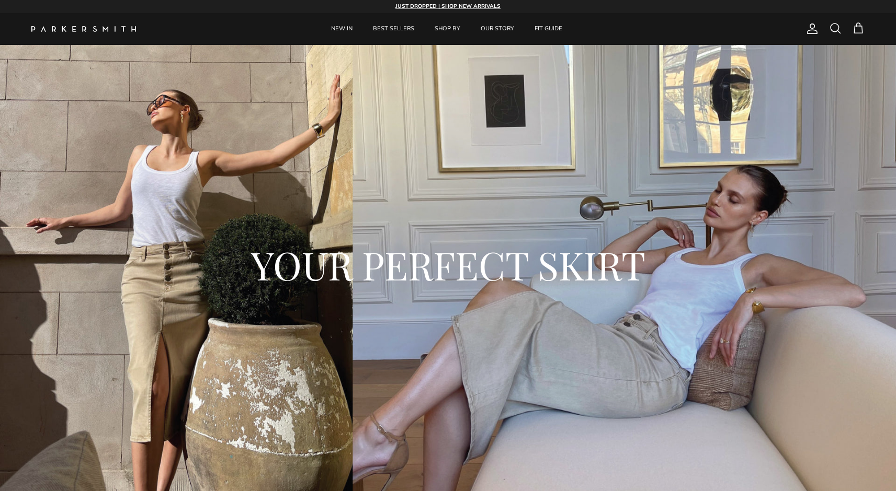
click at [134, 27] on img at bounding box center [83, 29] width 105 height 6
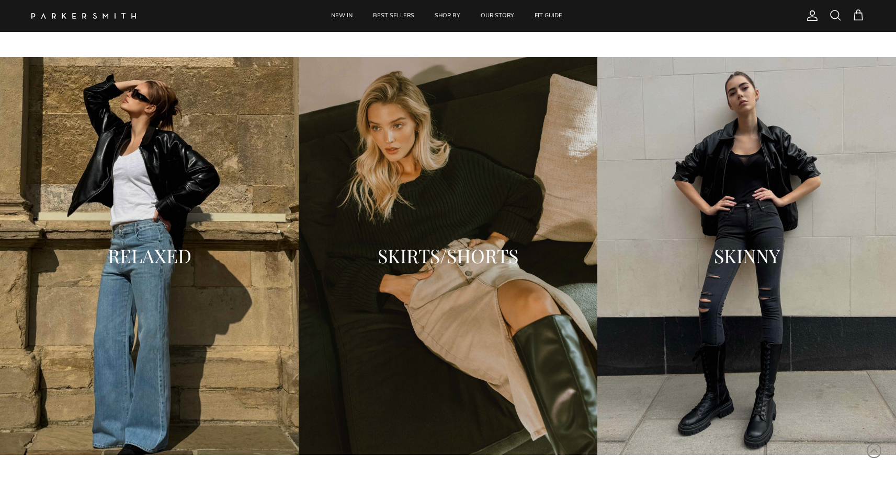
scroll to position [1368, 0]
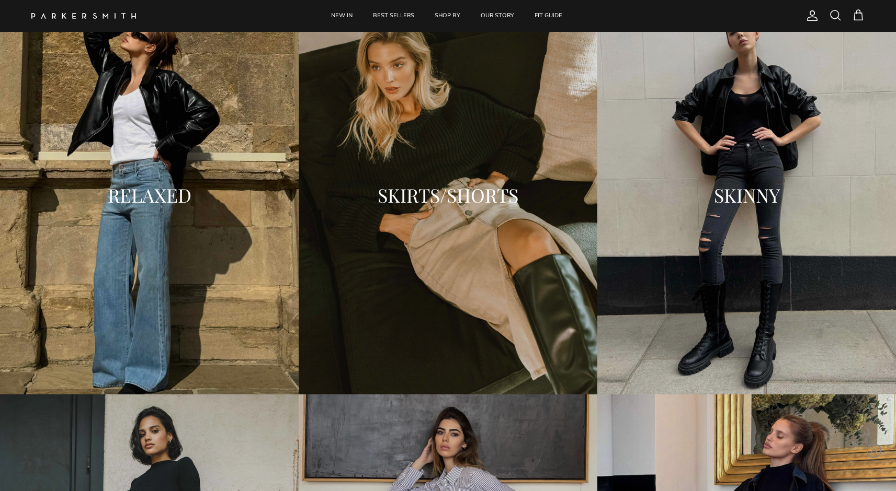
click at [432, 202] on h2 "SKIRTS/SHORTS" at bounding box center [448, 195] width 278 height 21
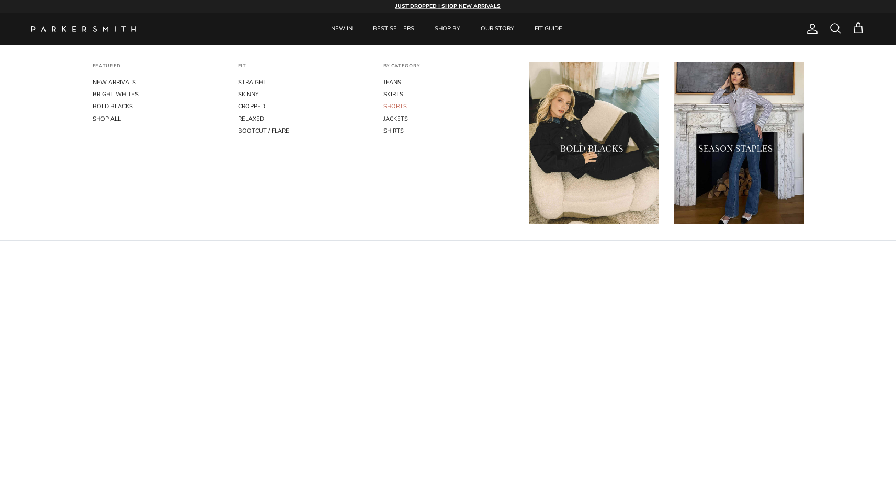
click at [395, 106] on link "SHORTS" at bounding box center [448, 106] width 130 height 12
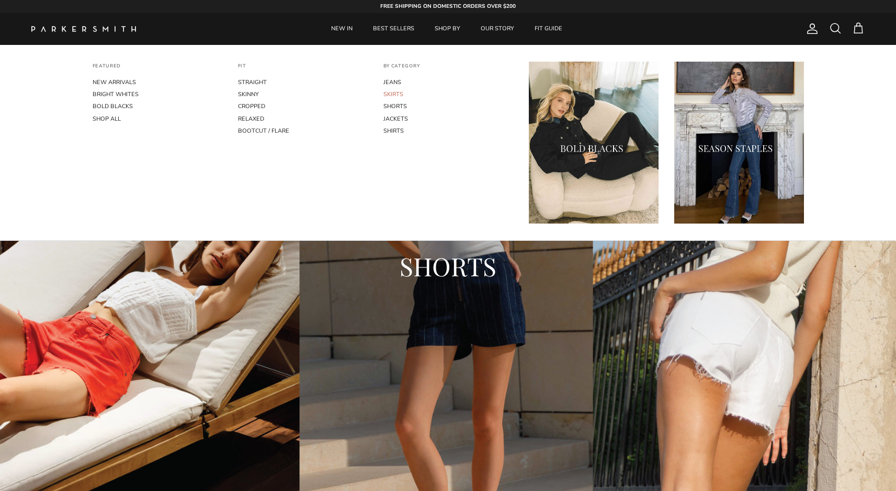
click at [399, 97] on link "SKIRTS" at bounding box center [448, 94] width 130 height 12
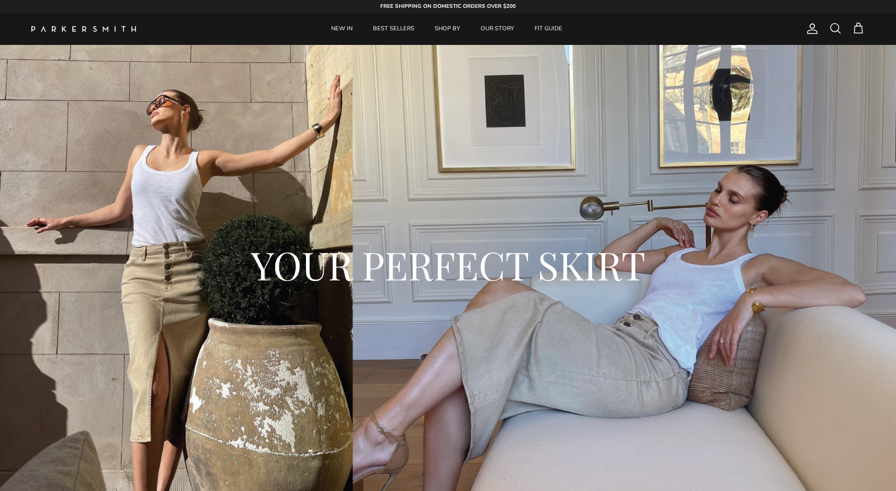
click at [108, 28] on img at bounding box center [83, 29] width 105 height 6
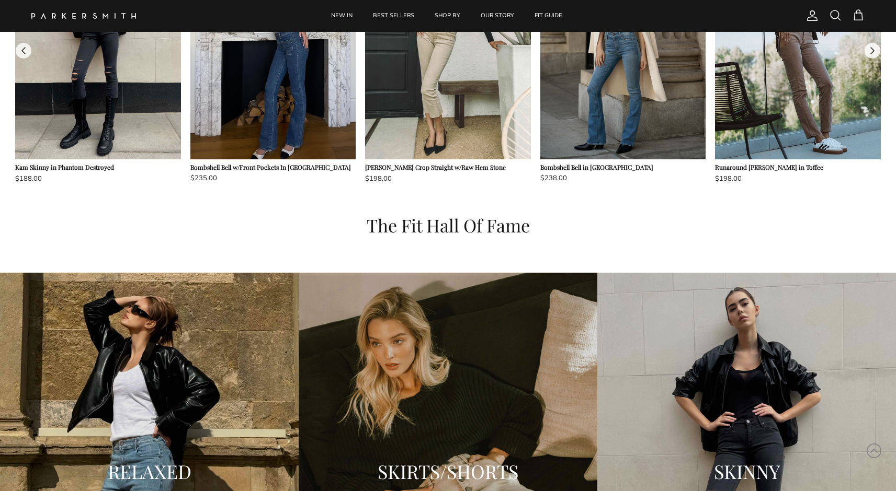
scroll to position [1313, 0]
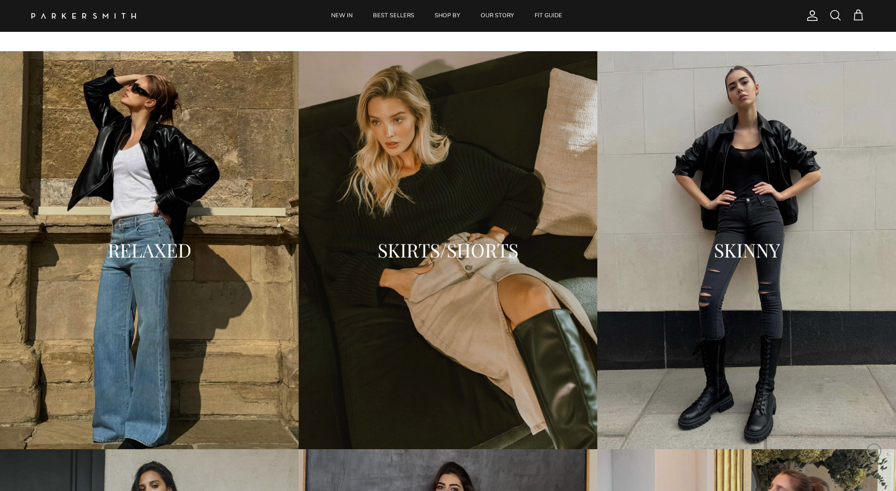
click at [347, 180] on div "SKIRTS/SHORTS" at bounding box center [448, 250] width 299 height 398
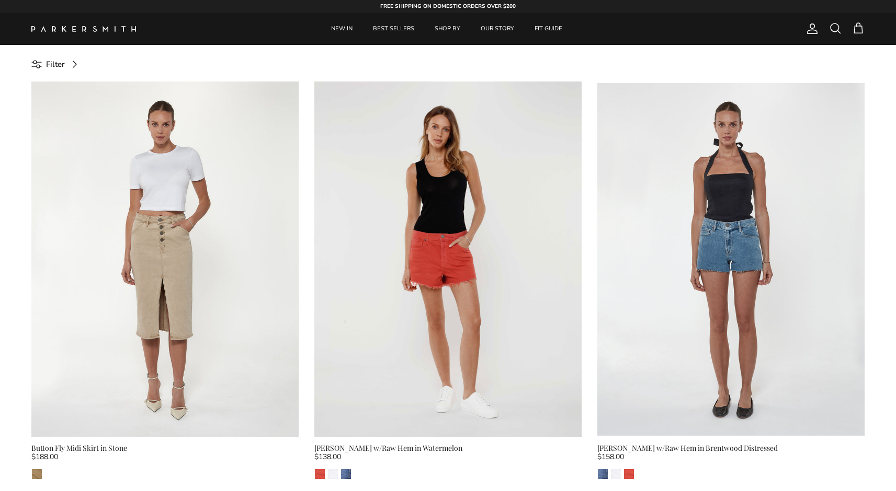
click at [105, 28] on img at bounding box center [83, 29] width 105 height 6
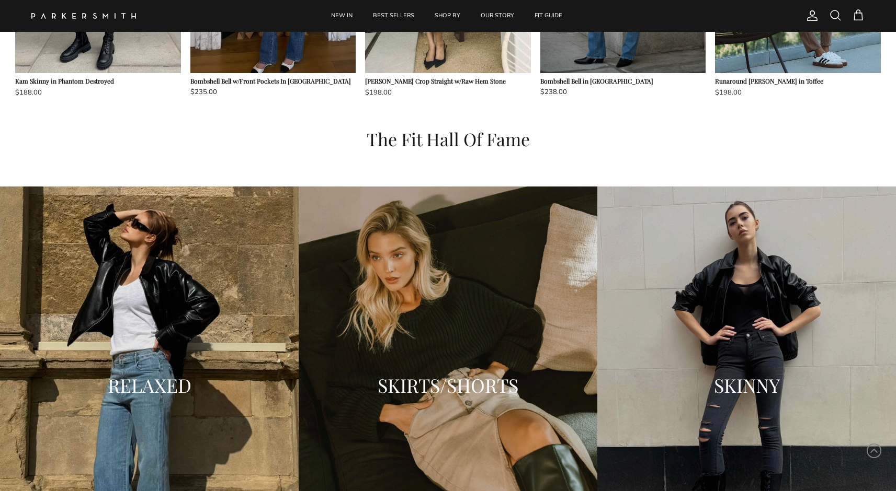
scroll to position [1318, 0]
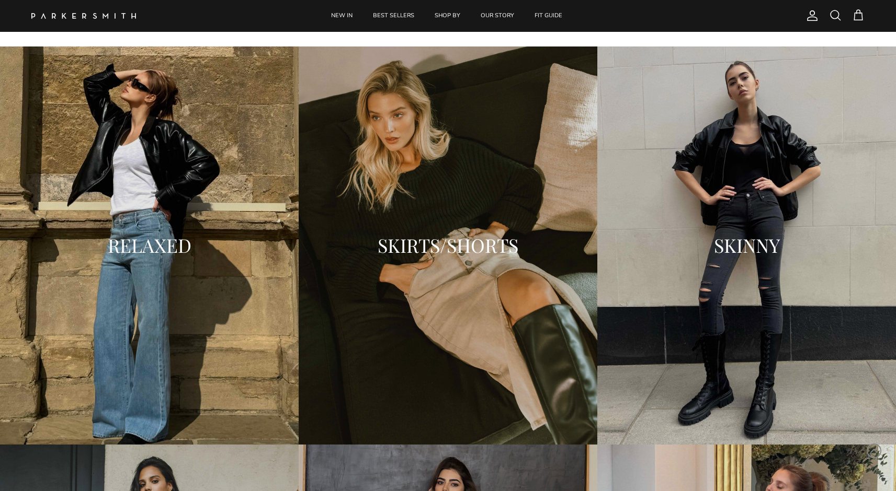
click at [381, 227] on div "SKIRTS/SHORTS" at bounding box center [448, 246] width 299 height 42
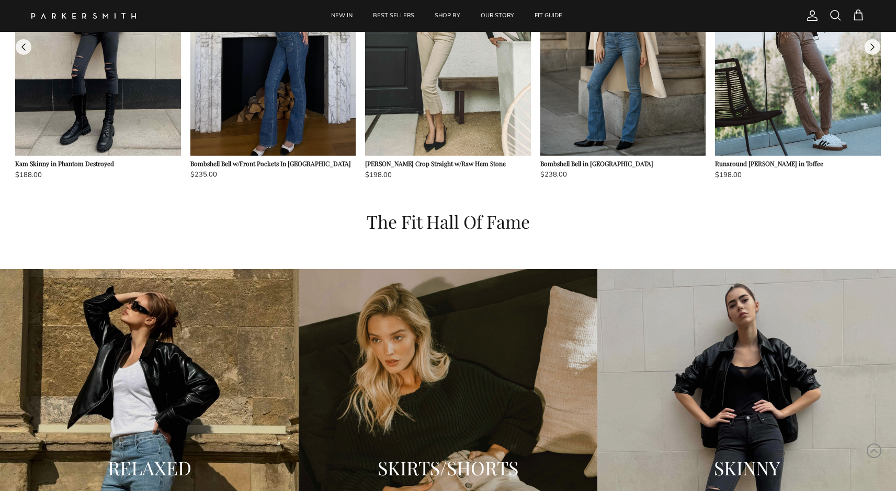
scroll to position [1316, 0]
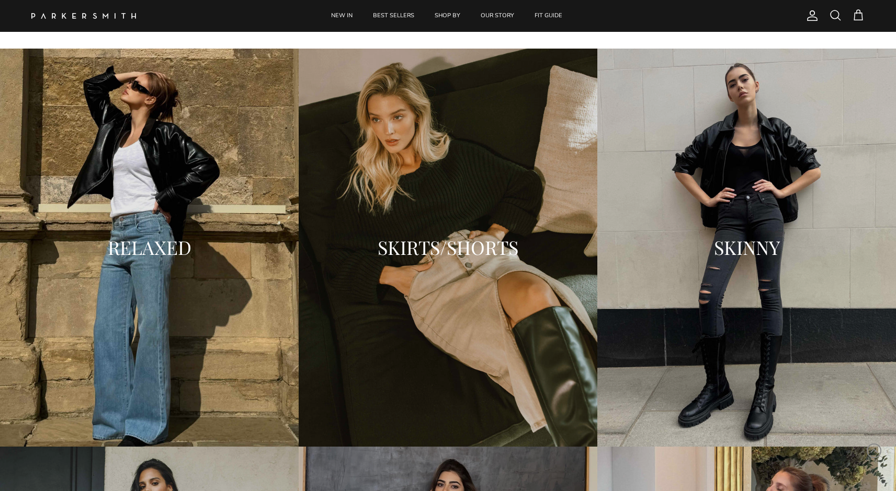
click at [460, 250] on h2 "SKIRTS/SHORTS" at bounding box center [448, 247] width 278 height 21
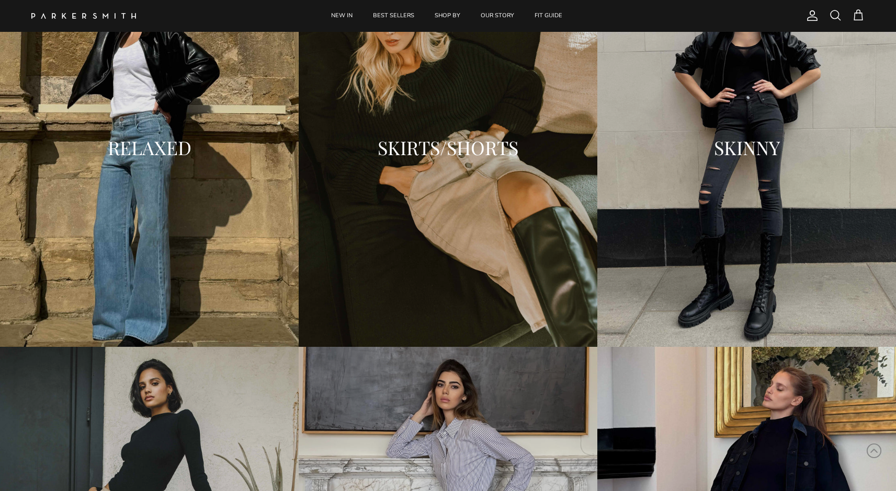
scroll to position [1426, 0]
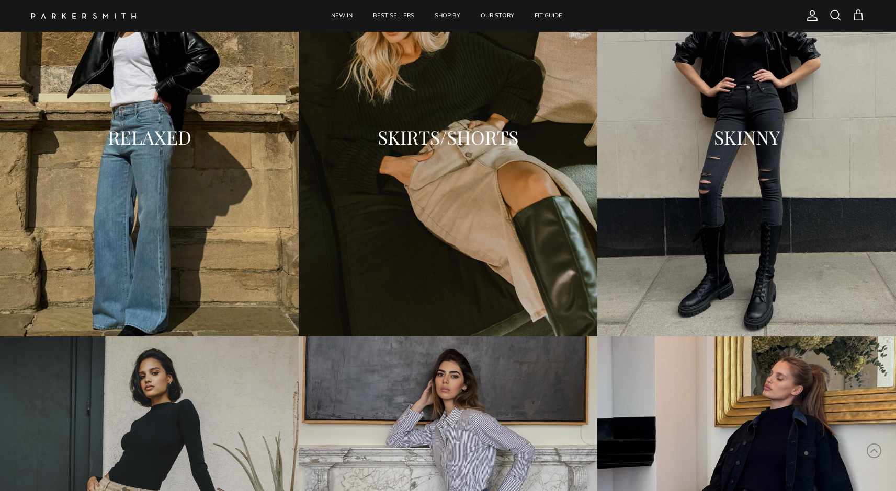
click at [739, 139] on h2 "SKINNY" at bounding box center [747, 137] width 278 height 21
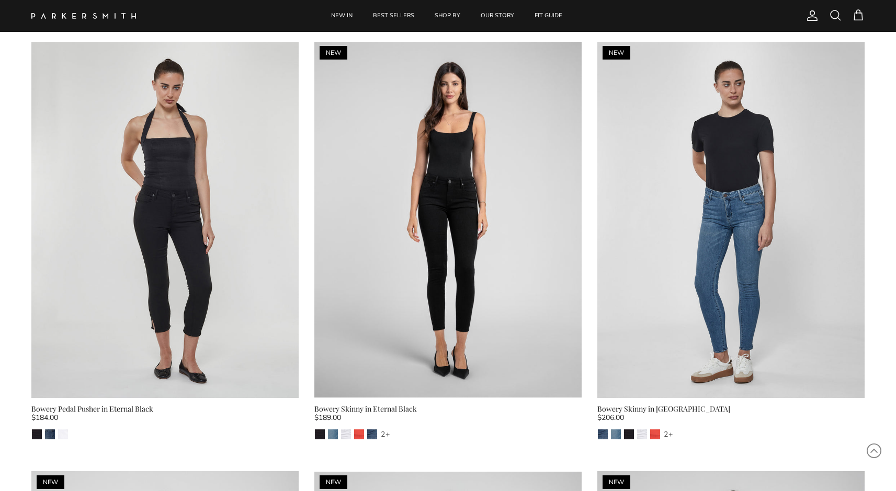
scroll to position [463, 0]
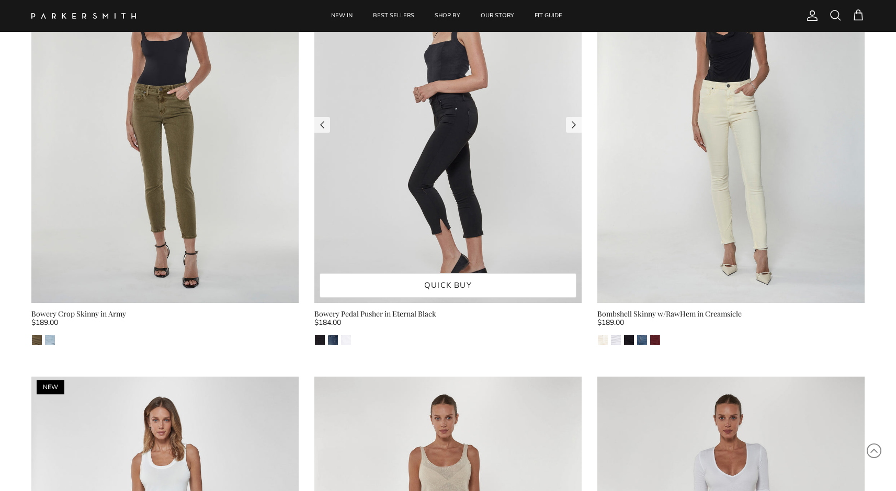
scroll to position [3006, 0]
